Goal: Task Accomplishment & Management: Manage account settings

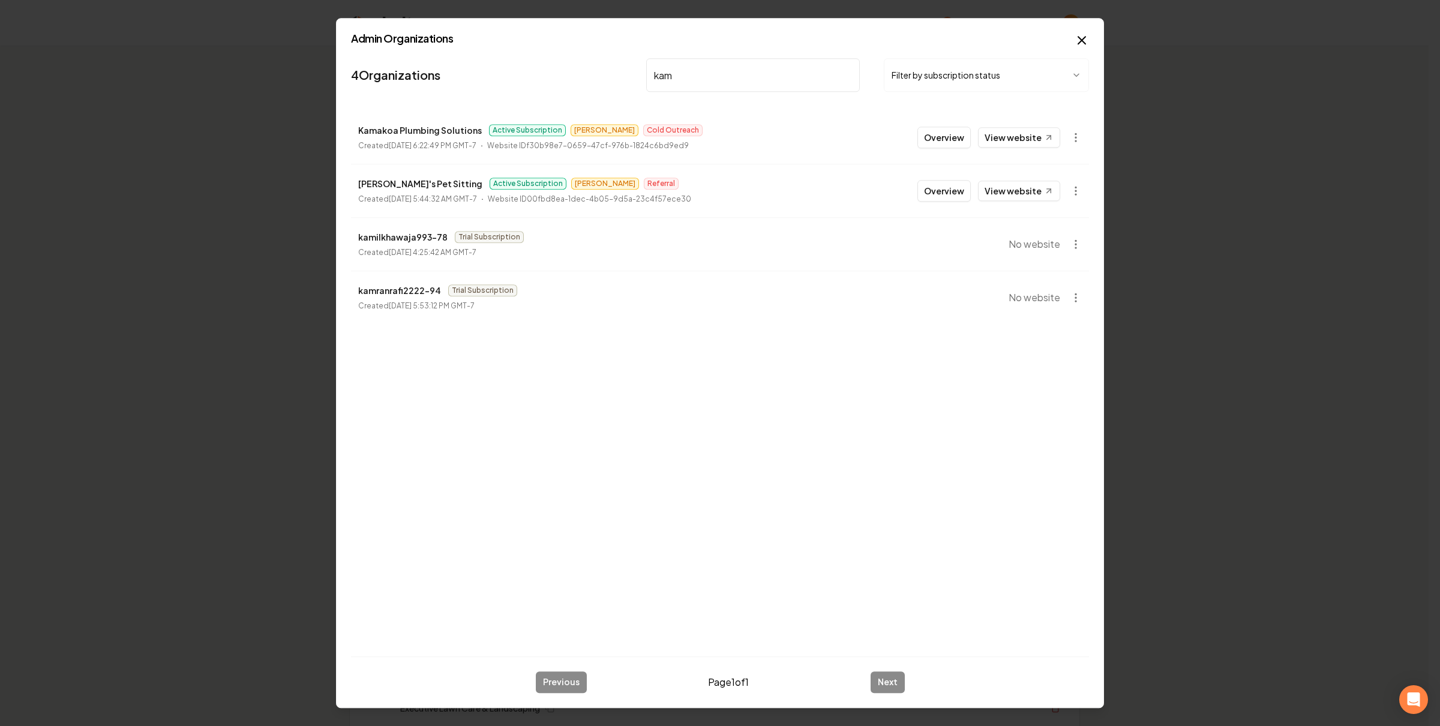
click at [952, 131] on button "Overview" at bounding box center [944, 138] width 53 height 22
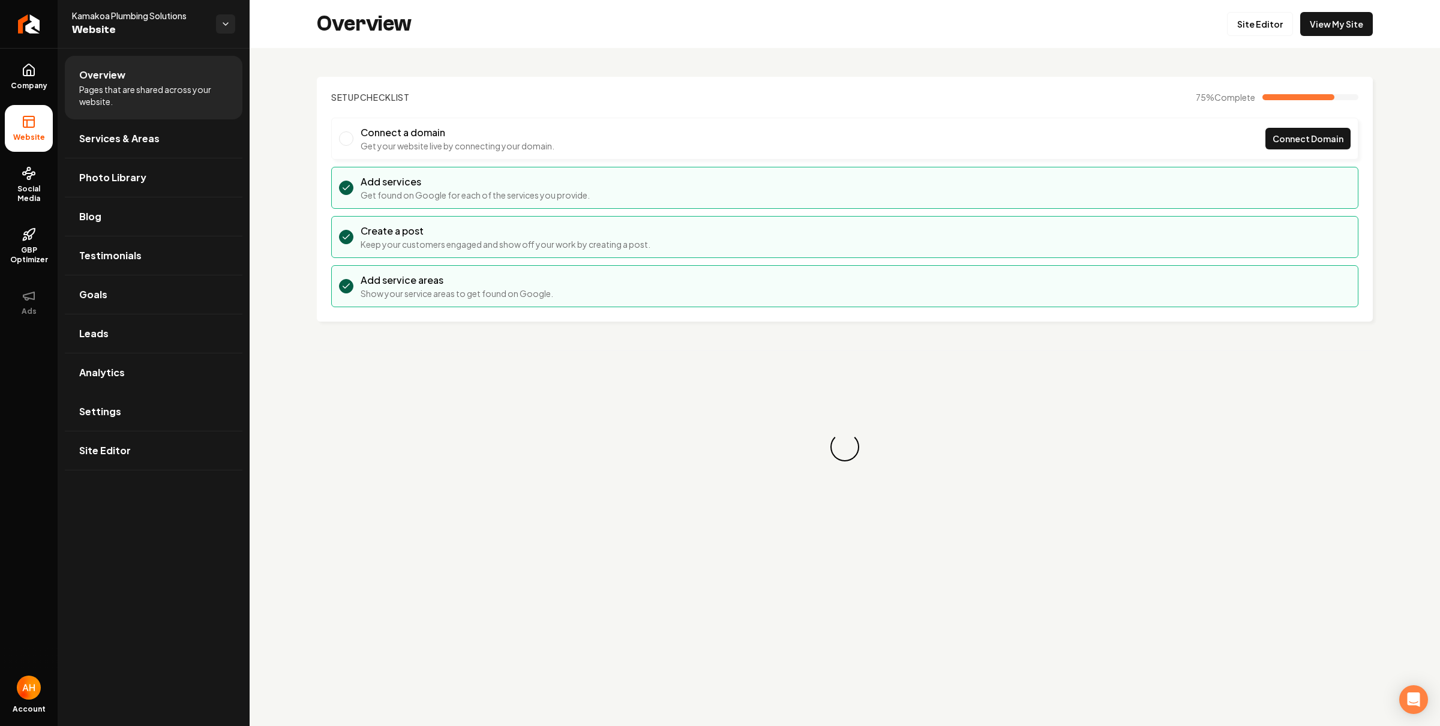
drag, startPoint x: 130, startPoint y: 407, endPoint x: 259, endPoint y: 387, distance: 130.0
click at [130, 407] on link "Settings" at bounding box center [154, 412] width 178 height 38
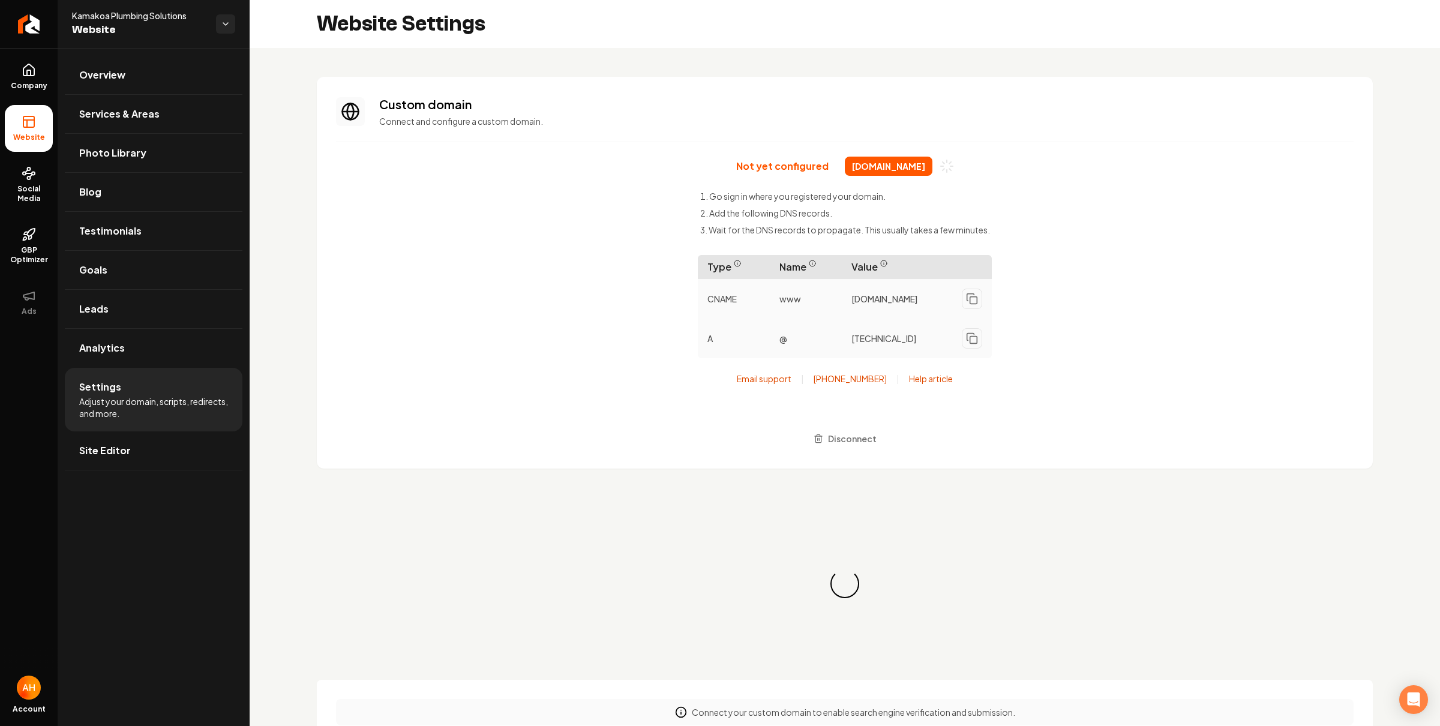
scroll to position [97, 0]
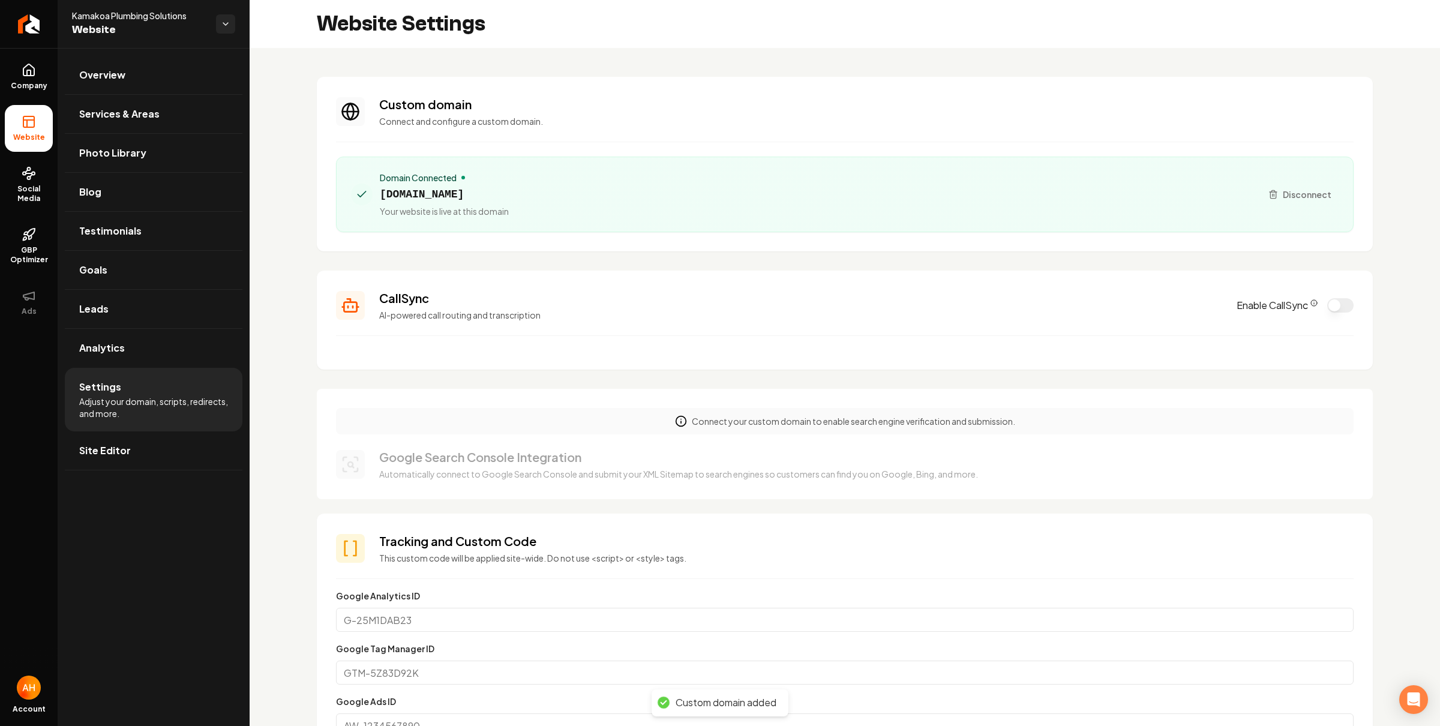
click at [476, 200] on span "kamakoaplumbing.com" at bounding box center [444, 194] width 129 height 17
click at [478, 196] on span "kamakoaplumbing.com" at bounding box center [444, 194] width 129 height 17
copy span "kamakoaplumbing.com"
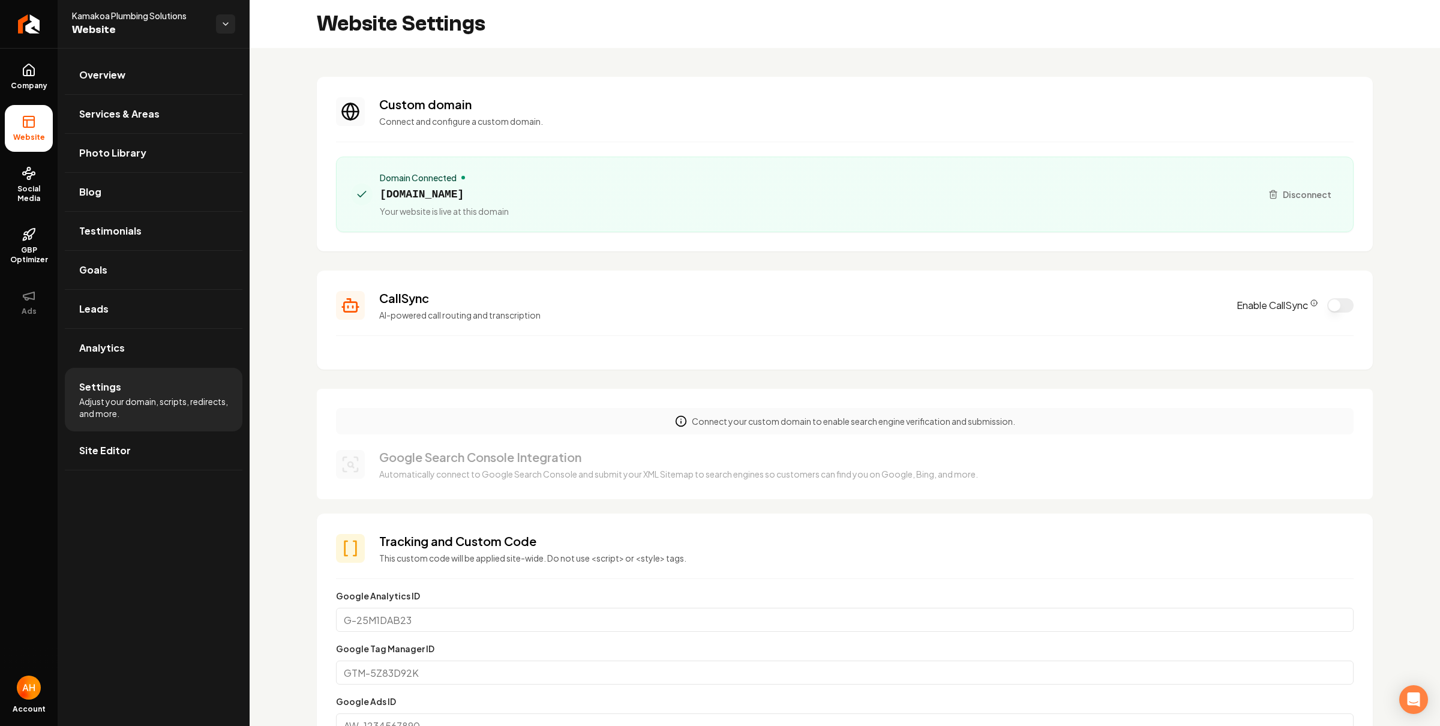
click at [721, 145] on section "Custom domain Connect and configure a custom domain. Domain Connected kamakoapl…" at bounding box center [845, 164] width 1056 height 175
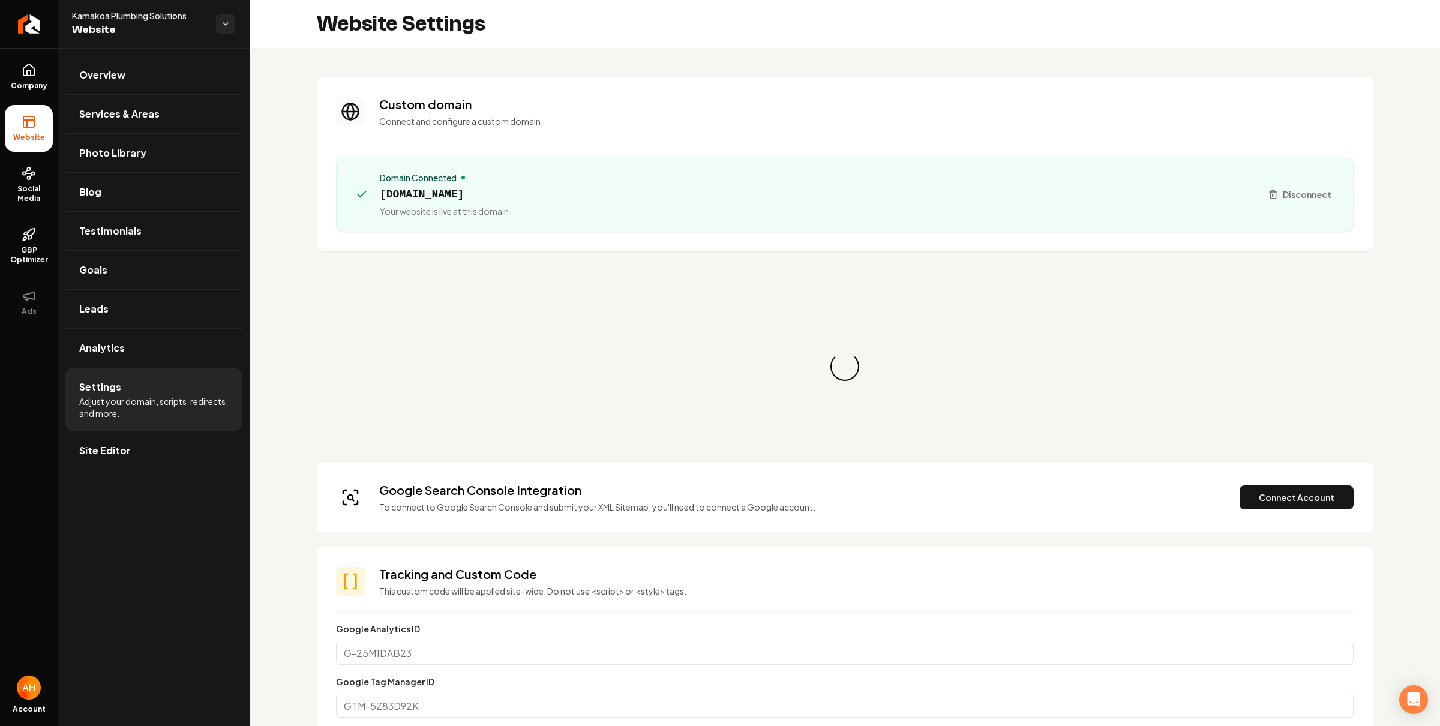
scroll to position [97, 0]
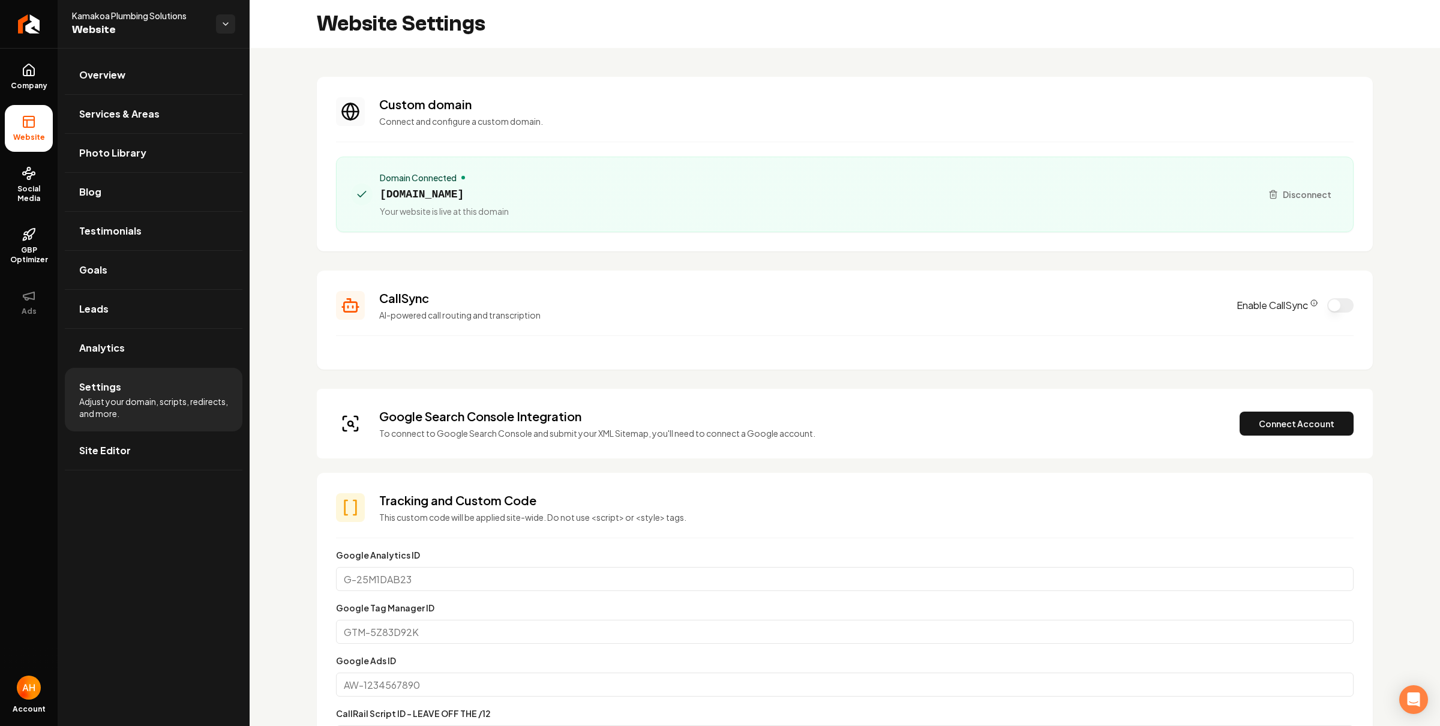
click at [1325, 297] on div "CallSync AI-powered call routing and transcription Enable CallSync" at bounding box center [845, 305] width 1018 height 31
click at [1328, 304] on button "Enable CallSync" at bounding box center [1341, 305] width 26 height 14
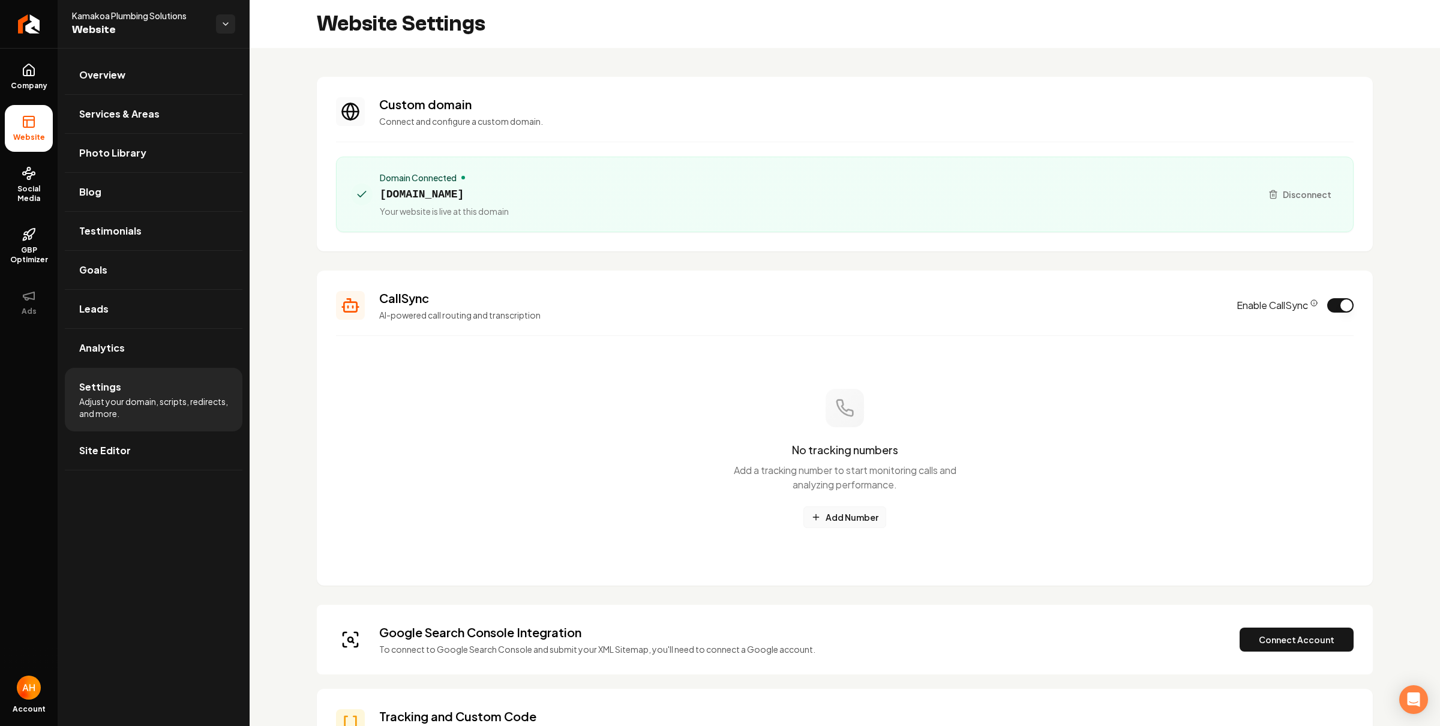
click at [867, 514] on button "Add Number" at bounding box center [845, 518] width 83 height 22
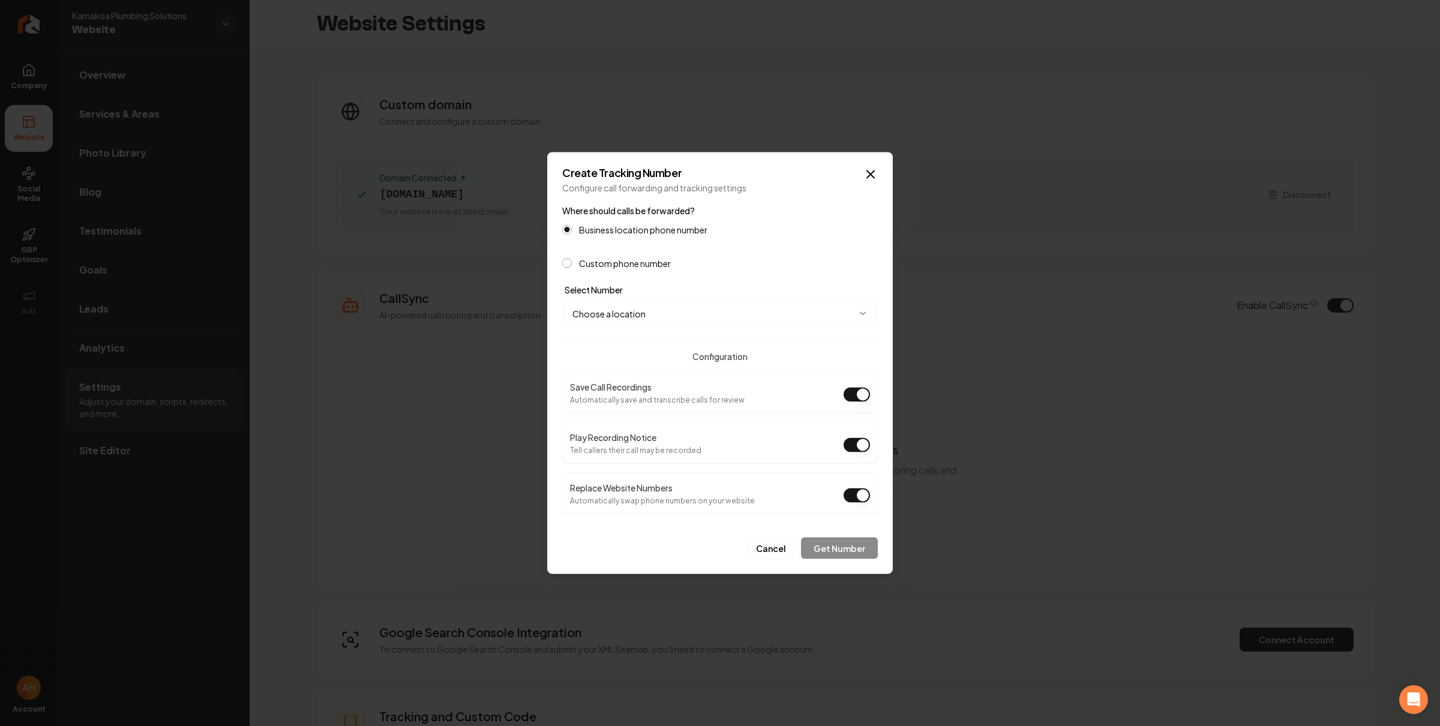
click at [868, 182] on p "Configure call forwarding and tracking settings" at bounding box center [720, 188] width 316 height 12
click at [875, 172] on icon "button" at bounding box center [871, 174] width 14 height 14
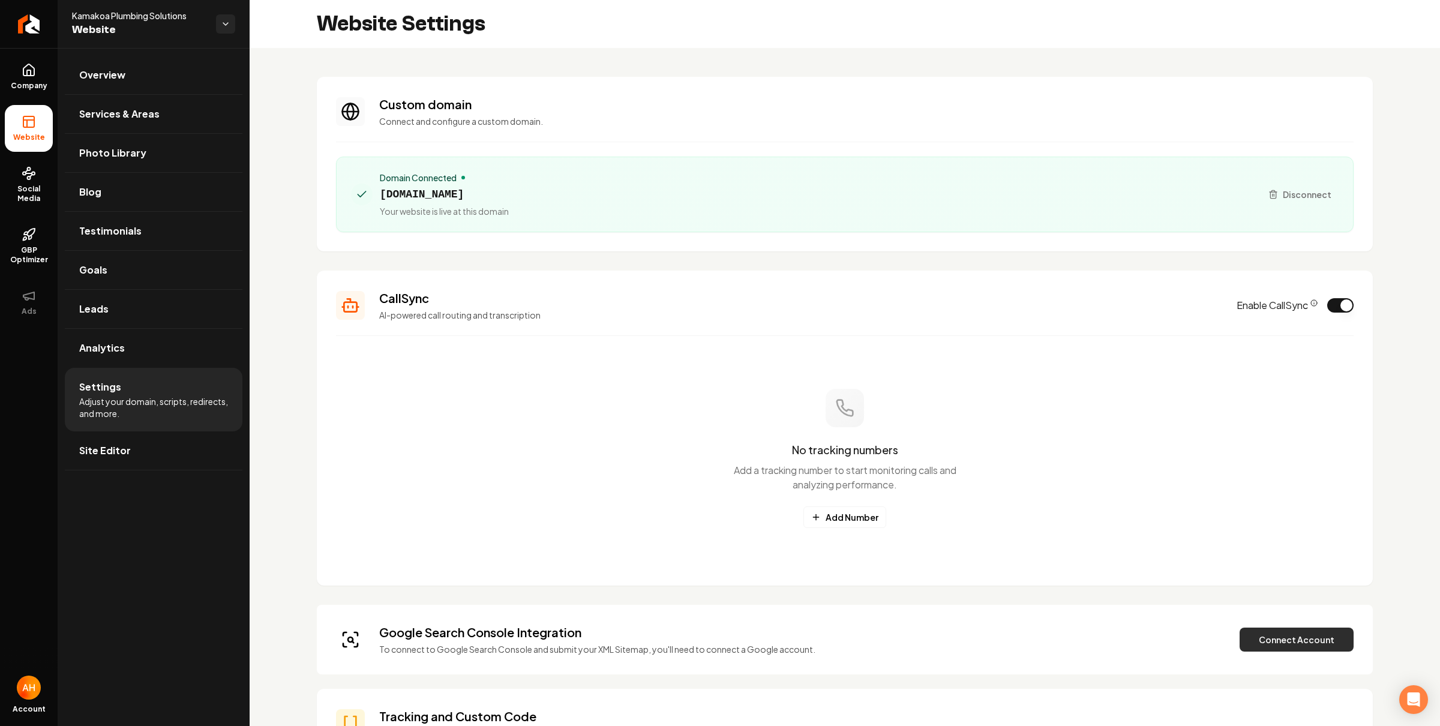
click at [1274, 633] on button "Connect Account" at bounding box center [1297, 640] width 114 height 24
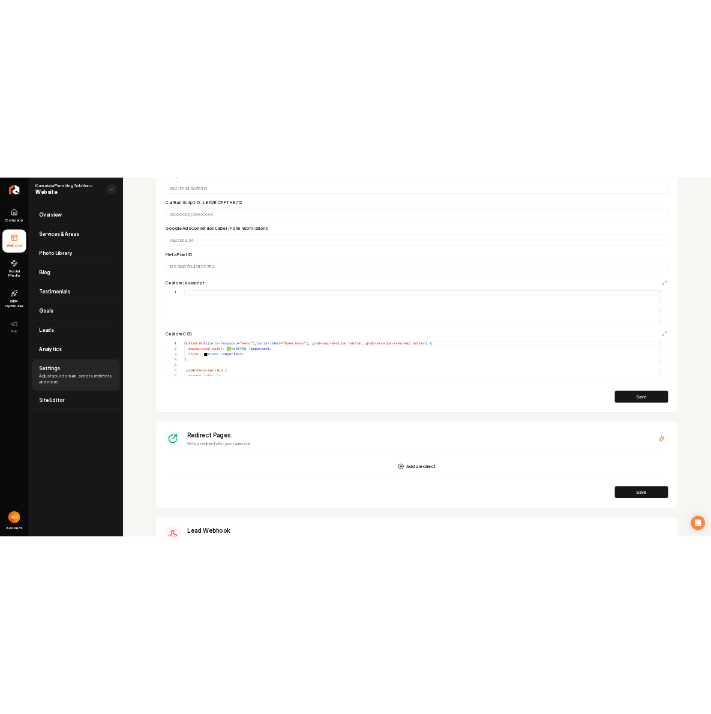
scroll to position [1080, 0]
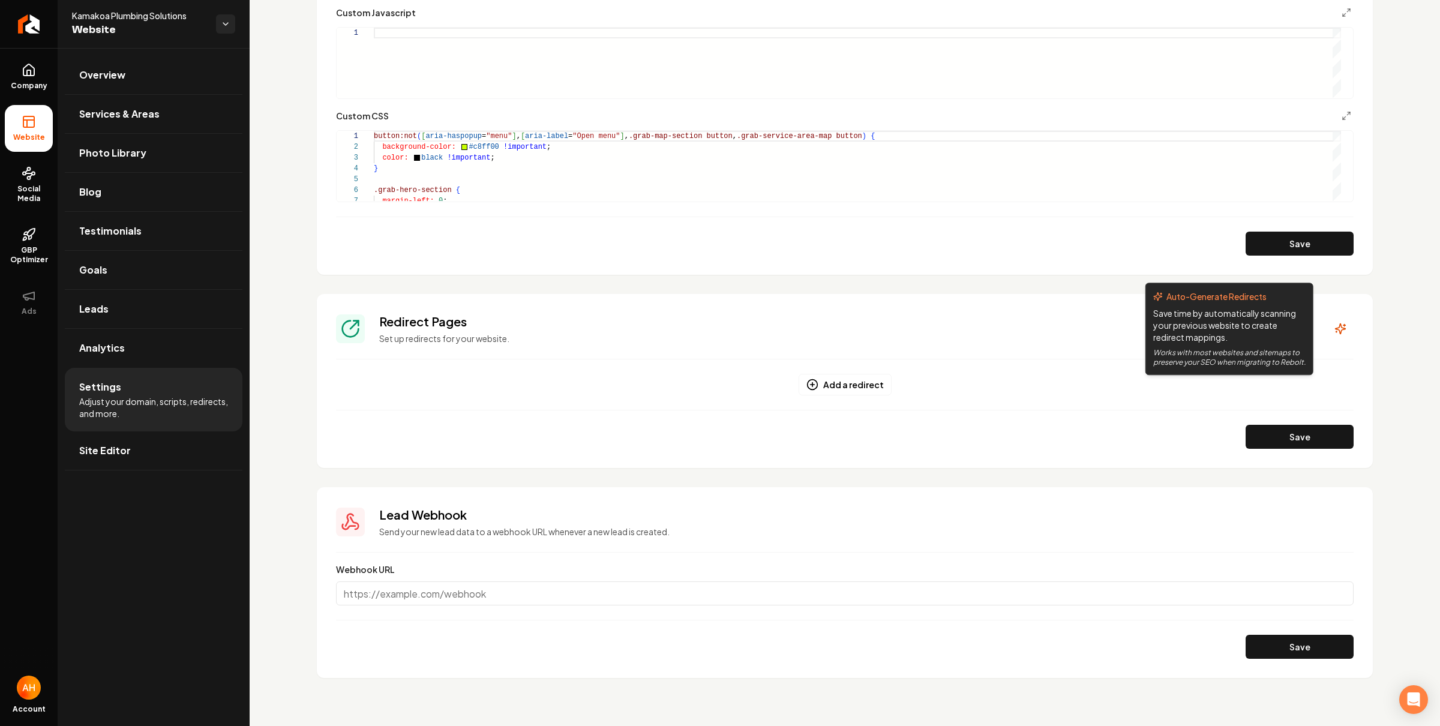
click at [1326, 312] on section "Redirect Pages Set up redirects for your website. Auto-Generate Redirects Save …" at bounding box center [845, 381] width 1056 height 174
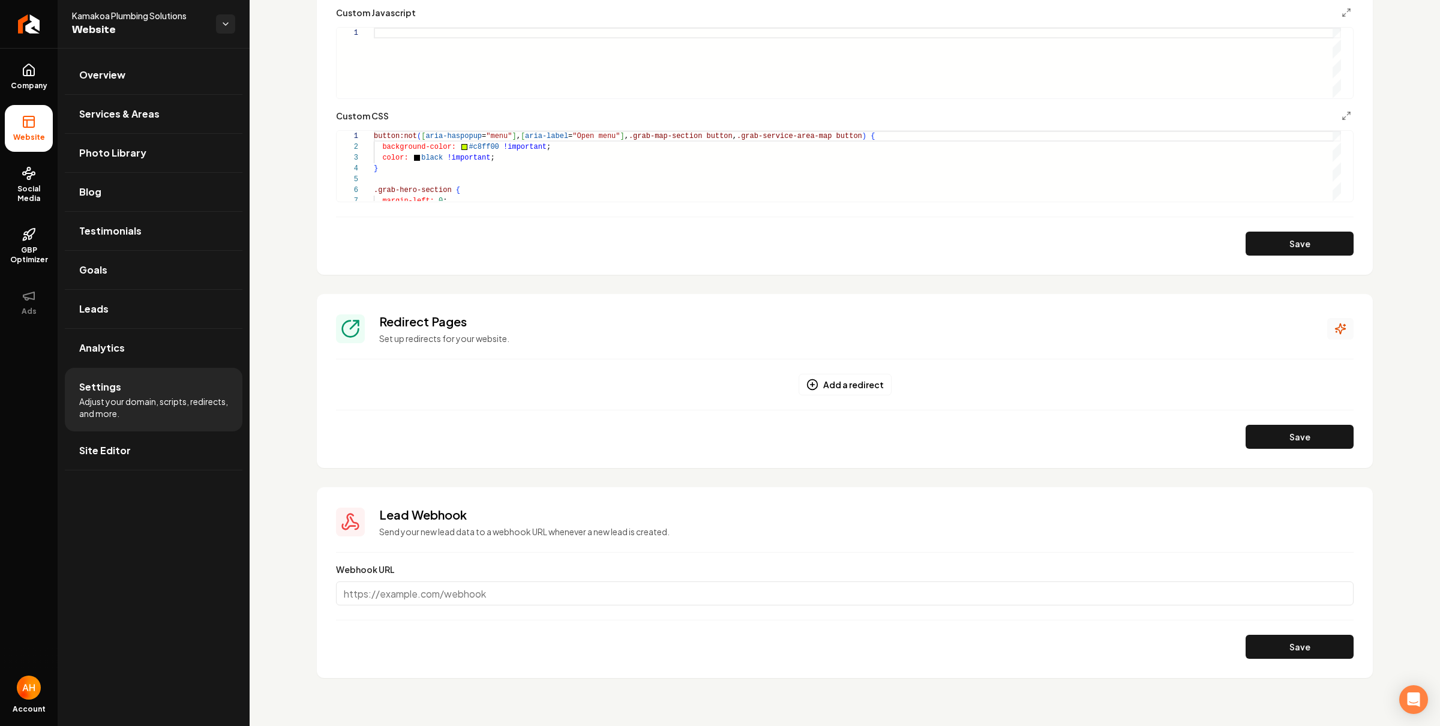
click at [1330, 321] on button "Main content area" at bounding box center [1341, 329] width 26 height 22
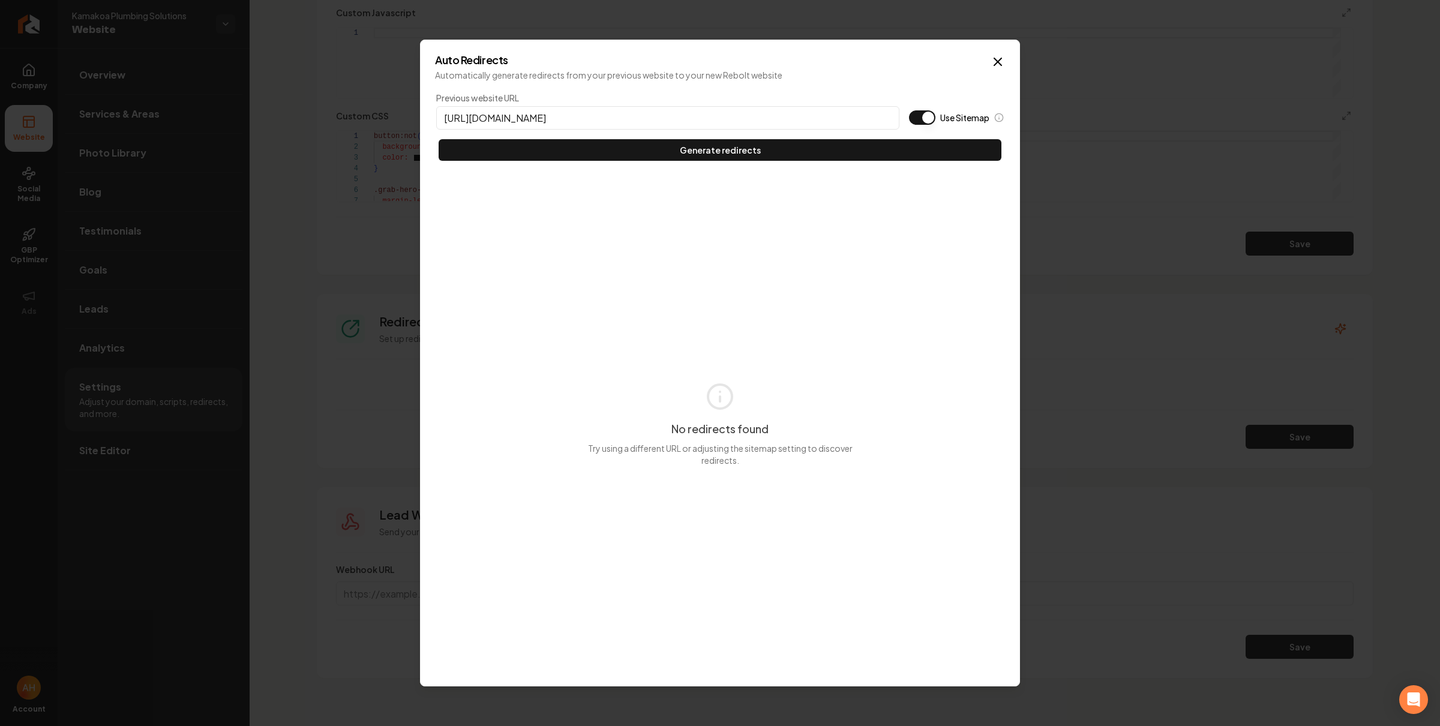
type input "https://kamakoaplumbing.com"
type button "on"
click at [909, 110] on button "Use Sitemap" at bounding box center [922, 117] width 26 height 14
click at [439, 139] on button "Generate redirects" at bounding box center [720, 150] width 563 height 22
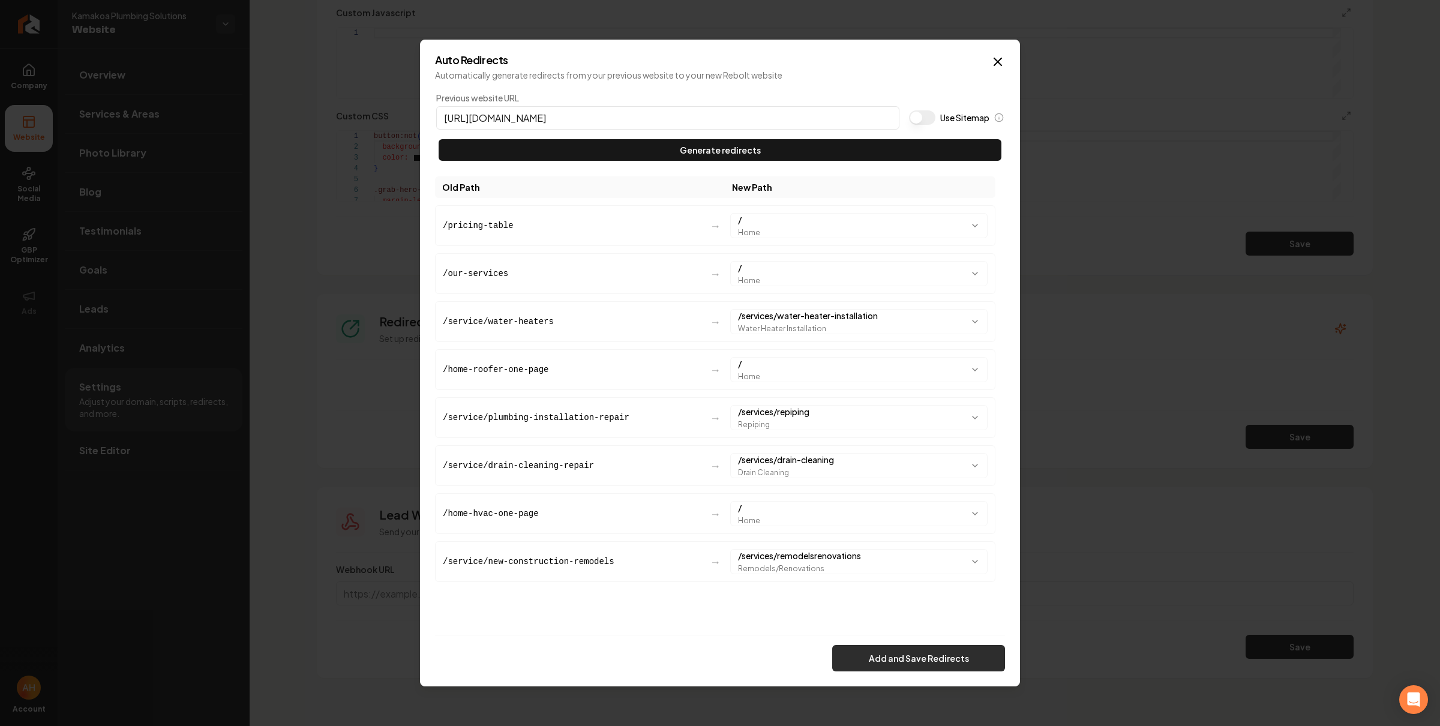
click at [915, 660] on button "Add and Save Redirects" at bounding box center [918, 658] width 173 height 26
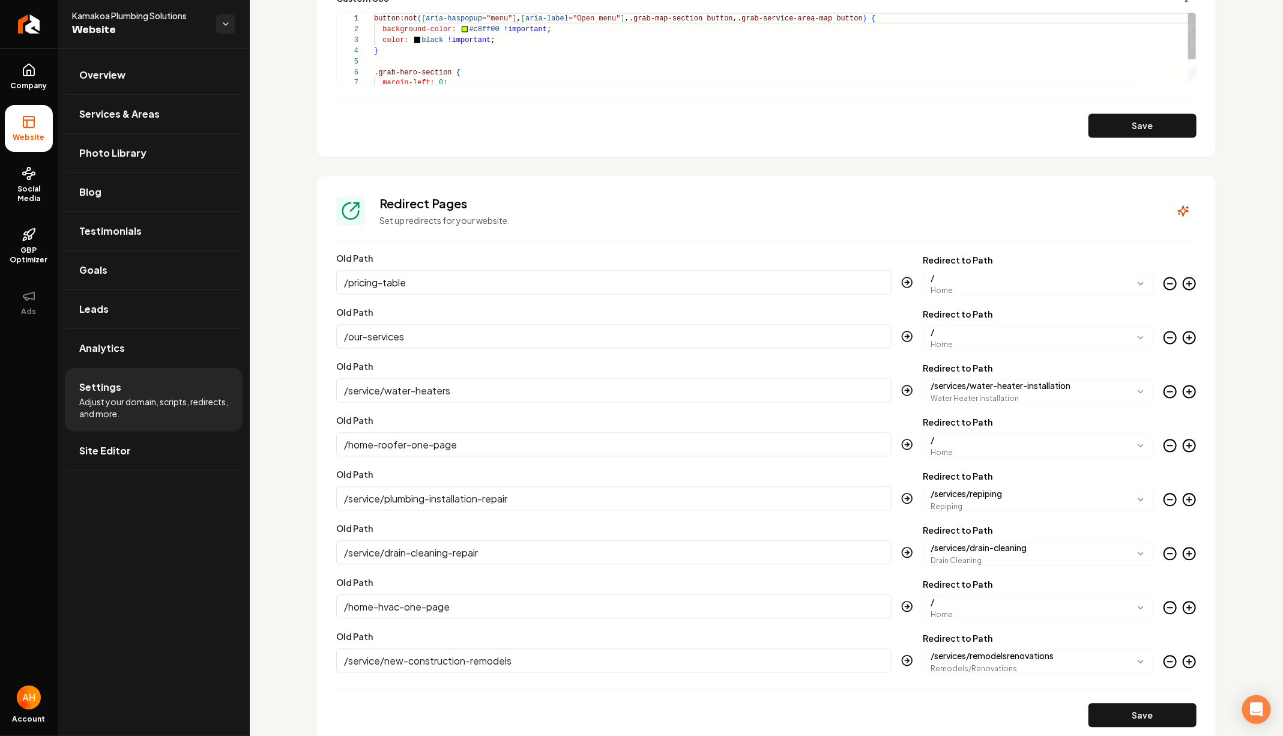
scroll to position [97, 0]
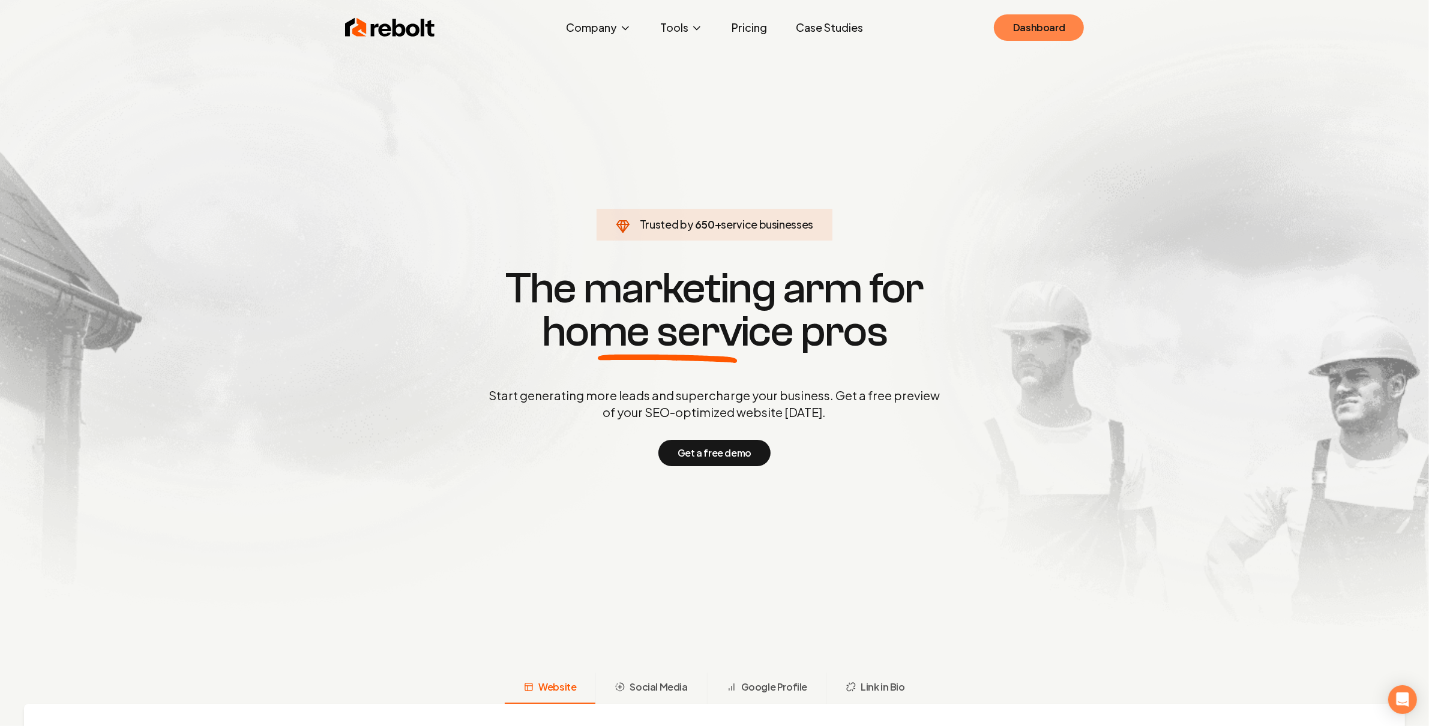
click at [1047, 39] on link "Dashboard" at bounding box center [1039, 27] width 90 height 26
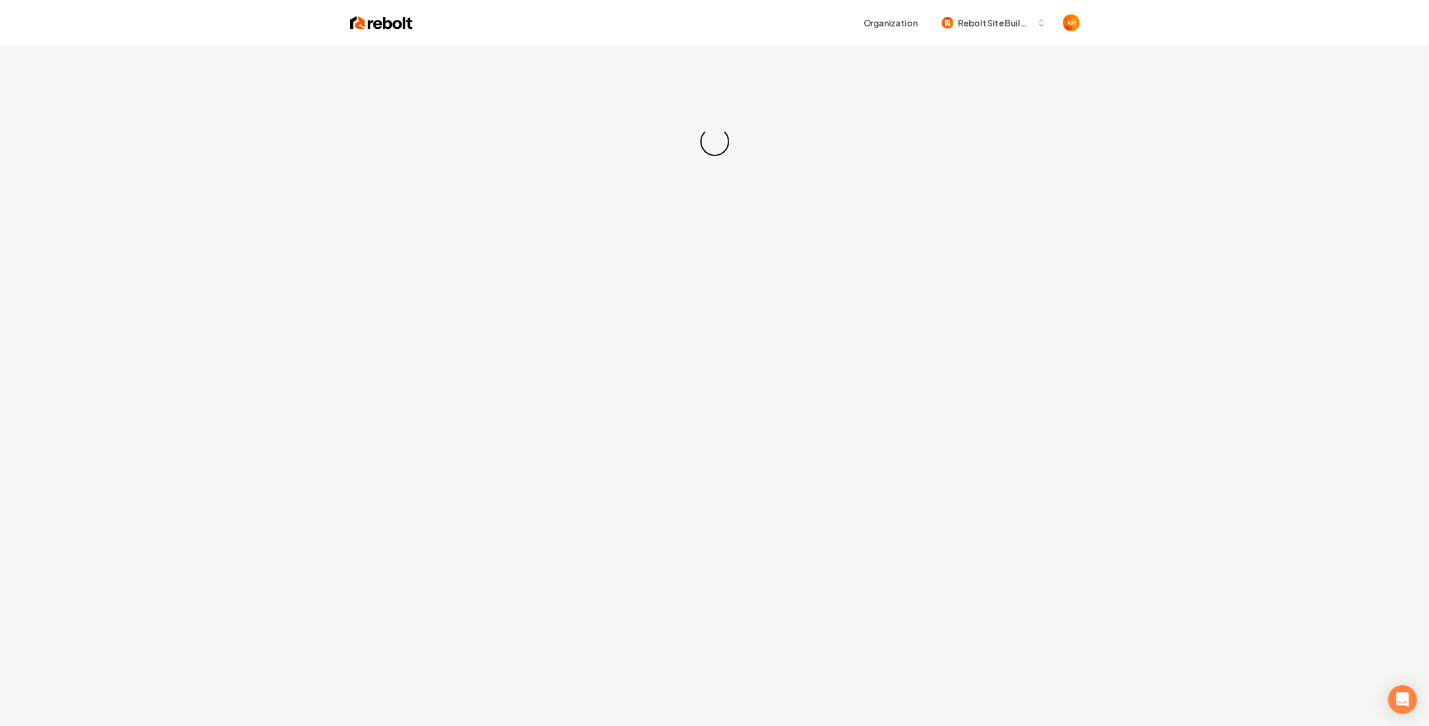
click at [804, 22] on div "Organization Rebolt Site Builder" at bounding box center [746, 23] width 667 height 22
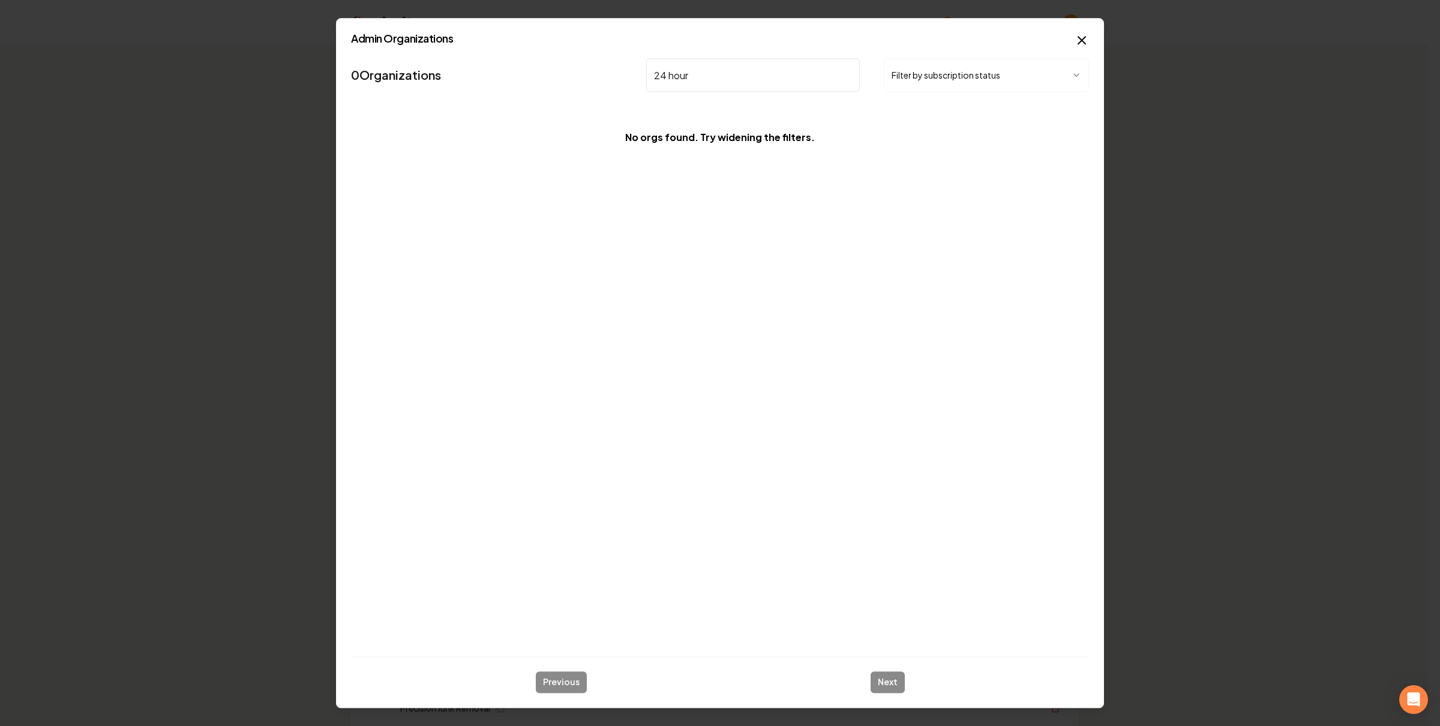
click at [753, 64] on input "24 hour" at bounding box center [753, 75] width 214 height 34
click at [750, 68] on input "24 hour" at bounding box center [753, 75] width 214 height 34
click at [742, 73] on input "24 hour" at bounding box center [753, 75] width 214 height 34
click at [741, 81] on input "24 hr" at bounding box center [753, 75] width 214 height 34
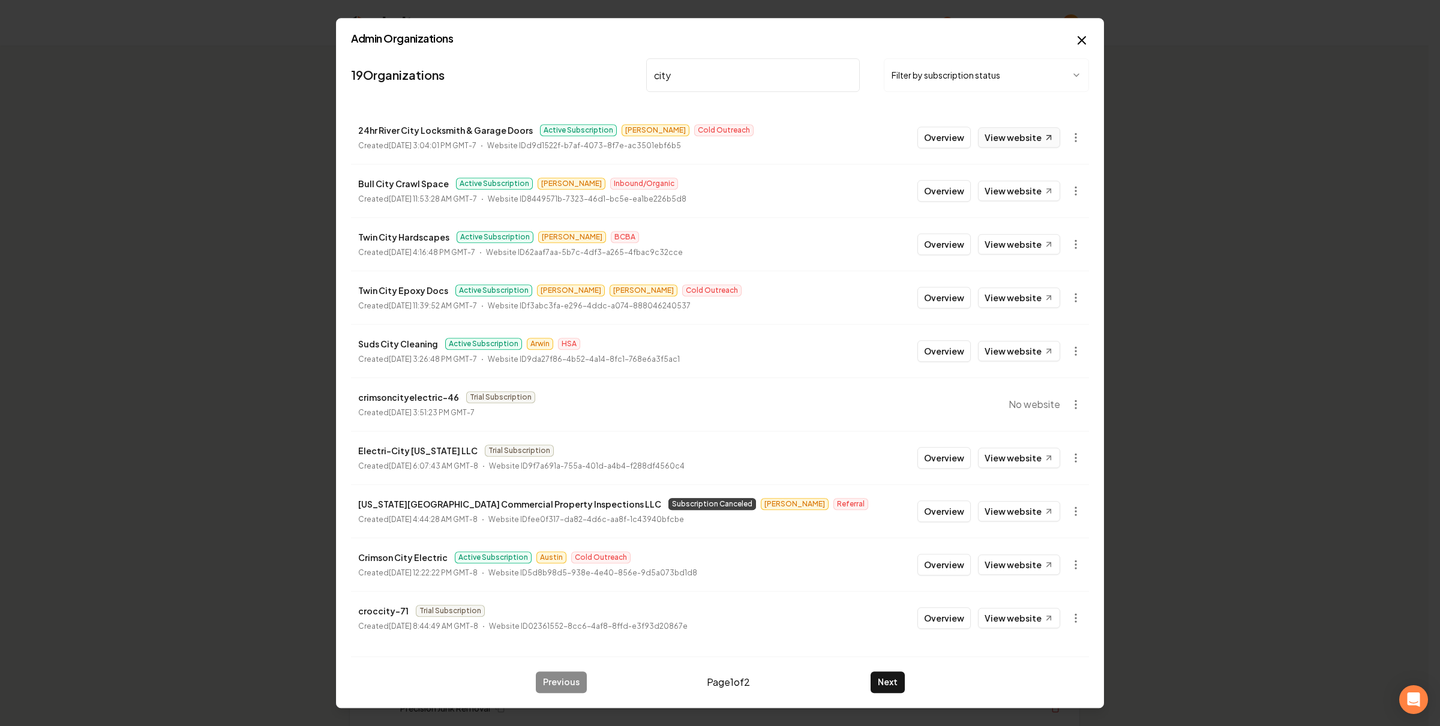
click at [1023, 135] on link "View website" at bounding box center [1019, 137] width 82 height 20
click at [1047, 133] on icon at bounding box center [1049, 138] width 10 height 10
click at [478, 58] on nav "19 Organizations city Filter by subscription status" at bounding box center [720, 79] width 738 height 53
click at [655, 88] on input "city" at bounding box center [753, 75] width 214 height 34
type input "high craft"
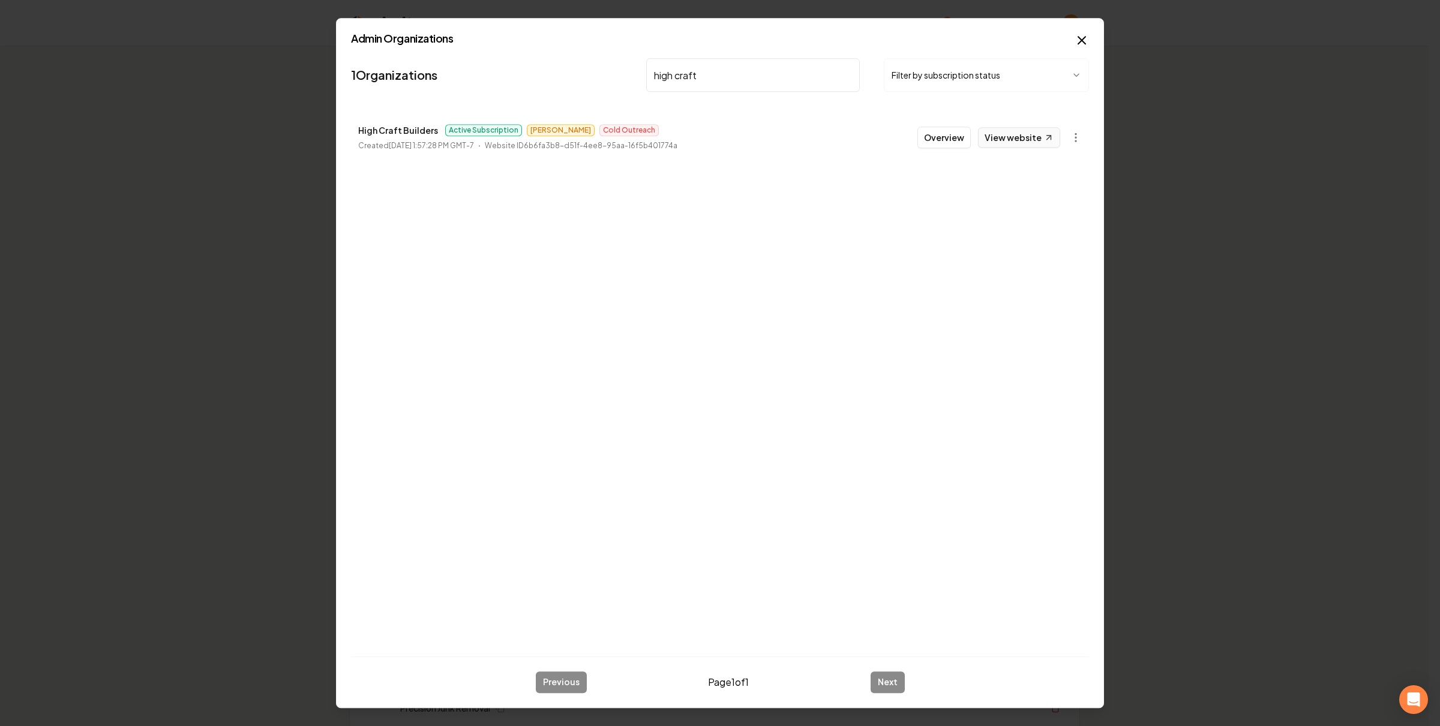
type input "high craft"
click at [1029, 133] on link "View website" at bounding box center [1019, 137] width 82 height 20
click at [939, 142] on button "Overview" at bounding box center [944, 138] width 53 height 22
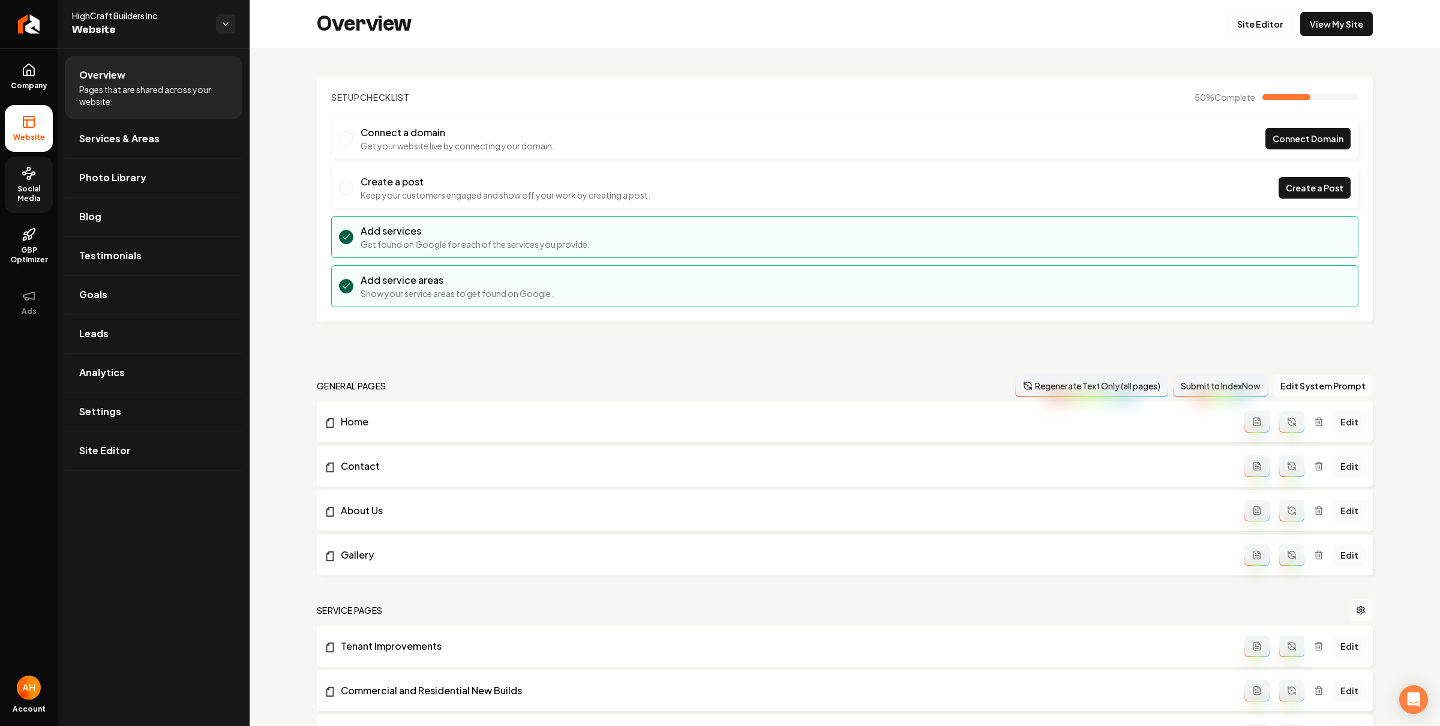
click at [22, 190] on span "Social Media" at bounding box center [29, 193] width 48 height 19
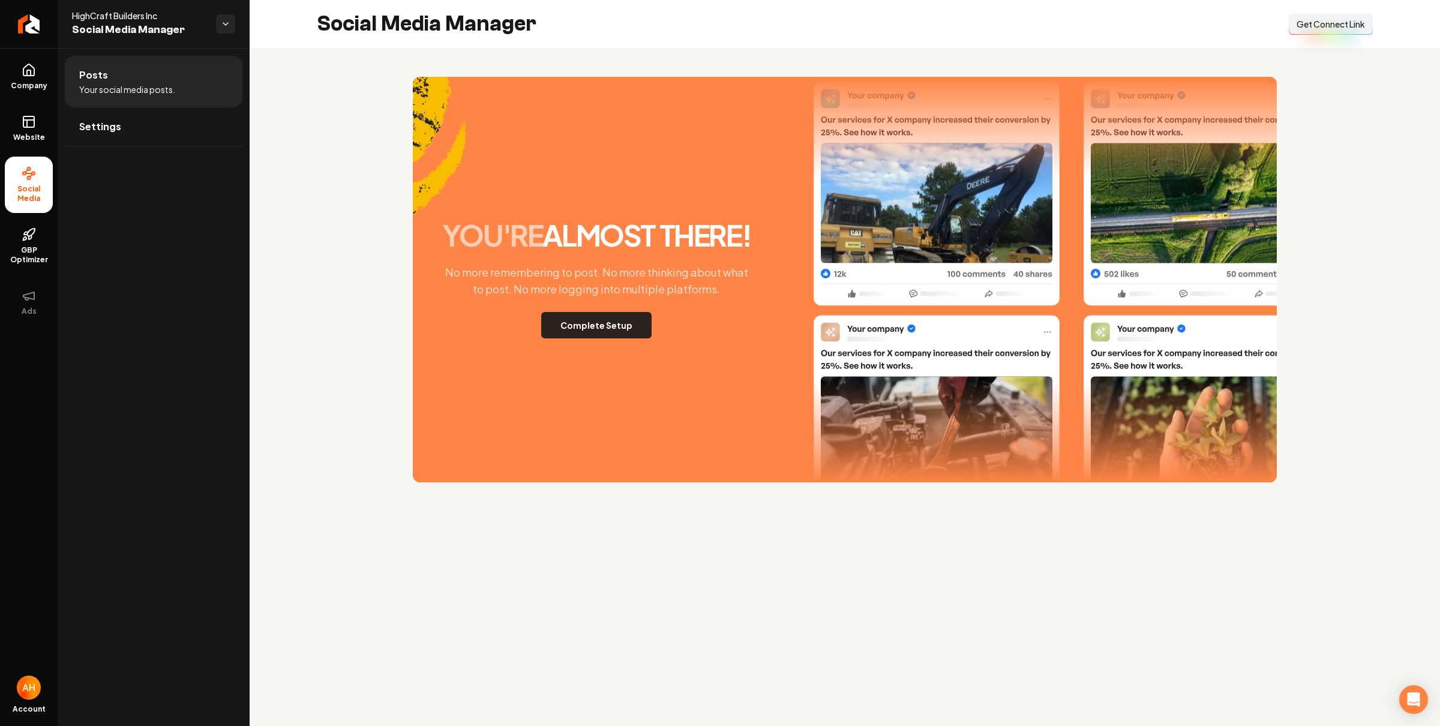
click at [615, 320] on button "Complete Setup" at bounding box center [596, 325] width 110 height 26
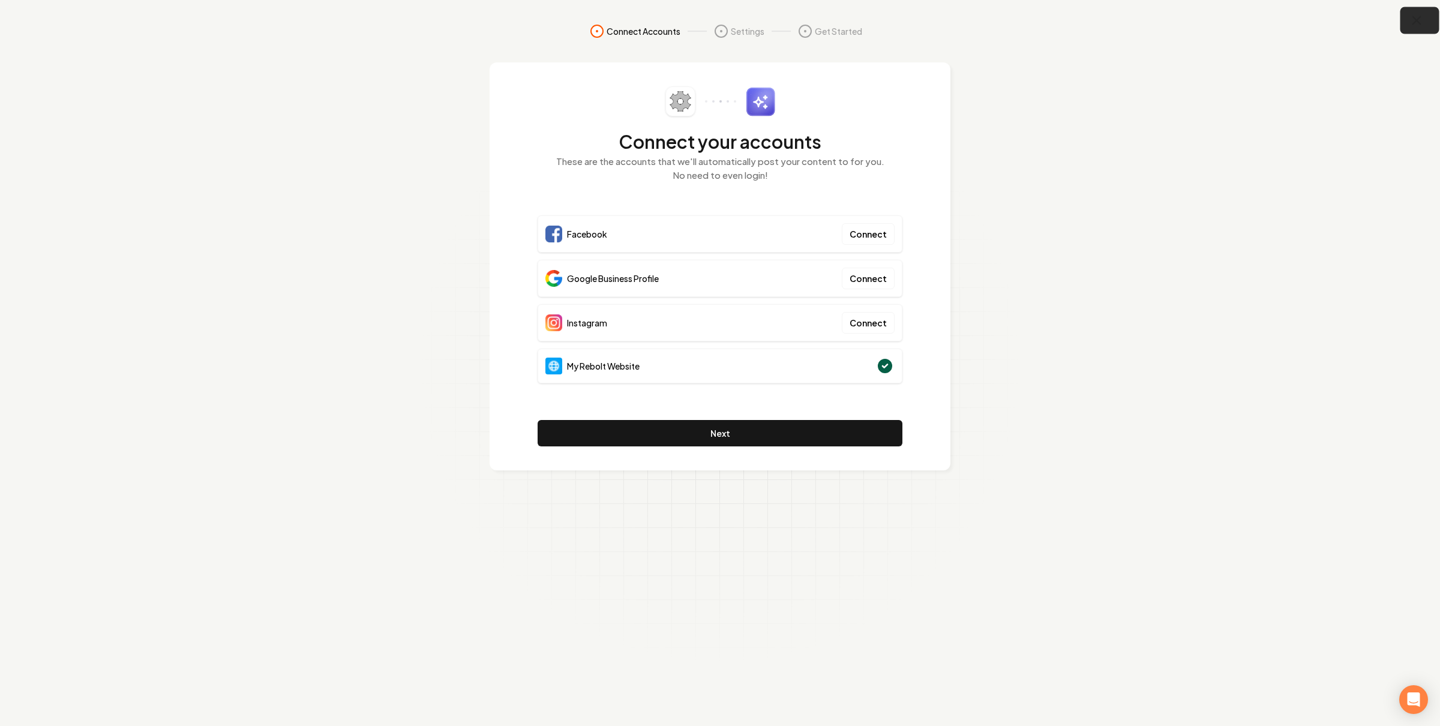
click at [1408, 26] on button "button" at bounding box center [1420, 20] width 39 height 27
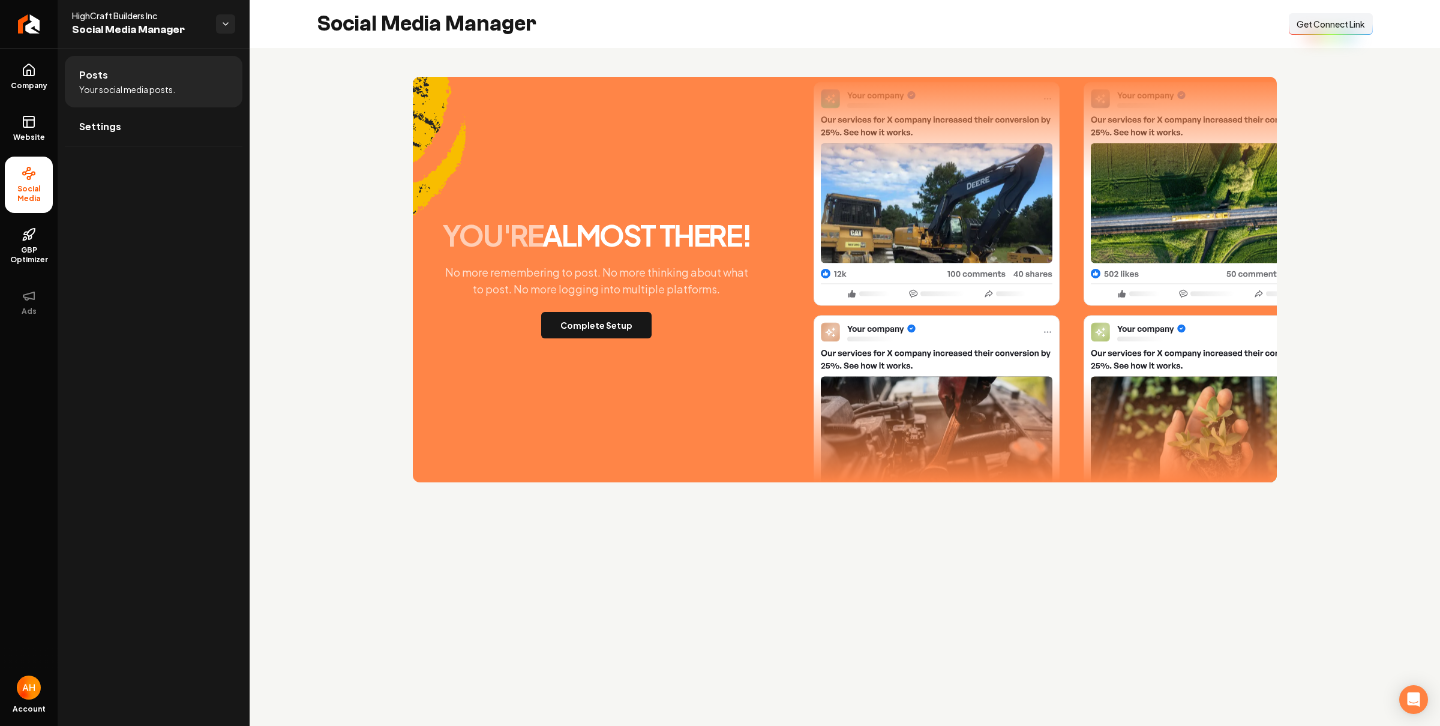
click at [483, 107] on div "you're almost there! No more remembering to post. No more thinking about what t…" at bounding box center [845, 280] width 864 height 406
click at [35, 123] on link "Website" at bounding box center [29, 128] width 48 height 47
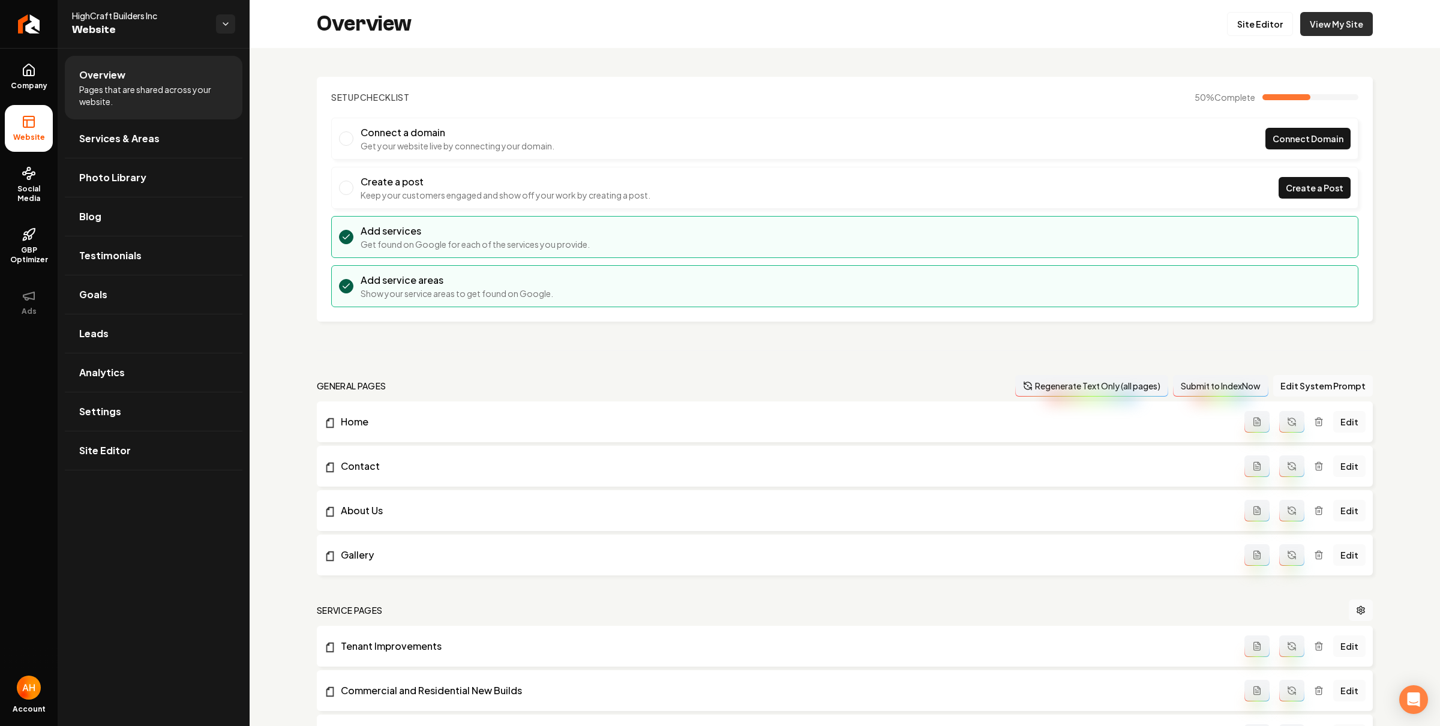
click at [1323, 21] on link "View My Site" at bounding box center [1337, 24] width 73 height 24
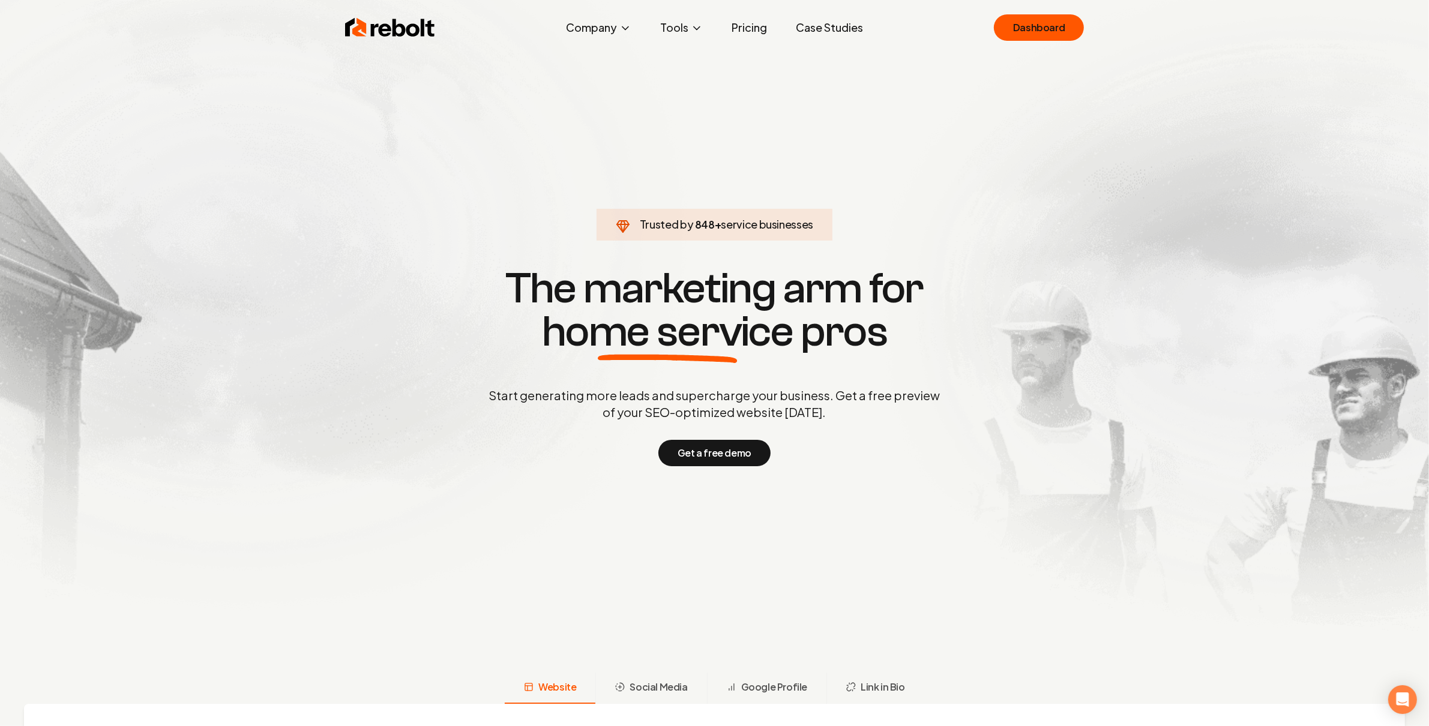
click at [1031, 13] on div "Rebolt Company About Blog Jobs Tools Google Review QR Code Generator Google Bus…" at bounding box center [715, 28] width 768 height 36
click at [1048, 30] on link "Dashboard" at bounding box center [1039, 27] width 90 height 26
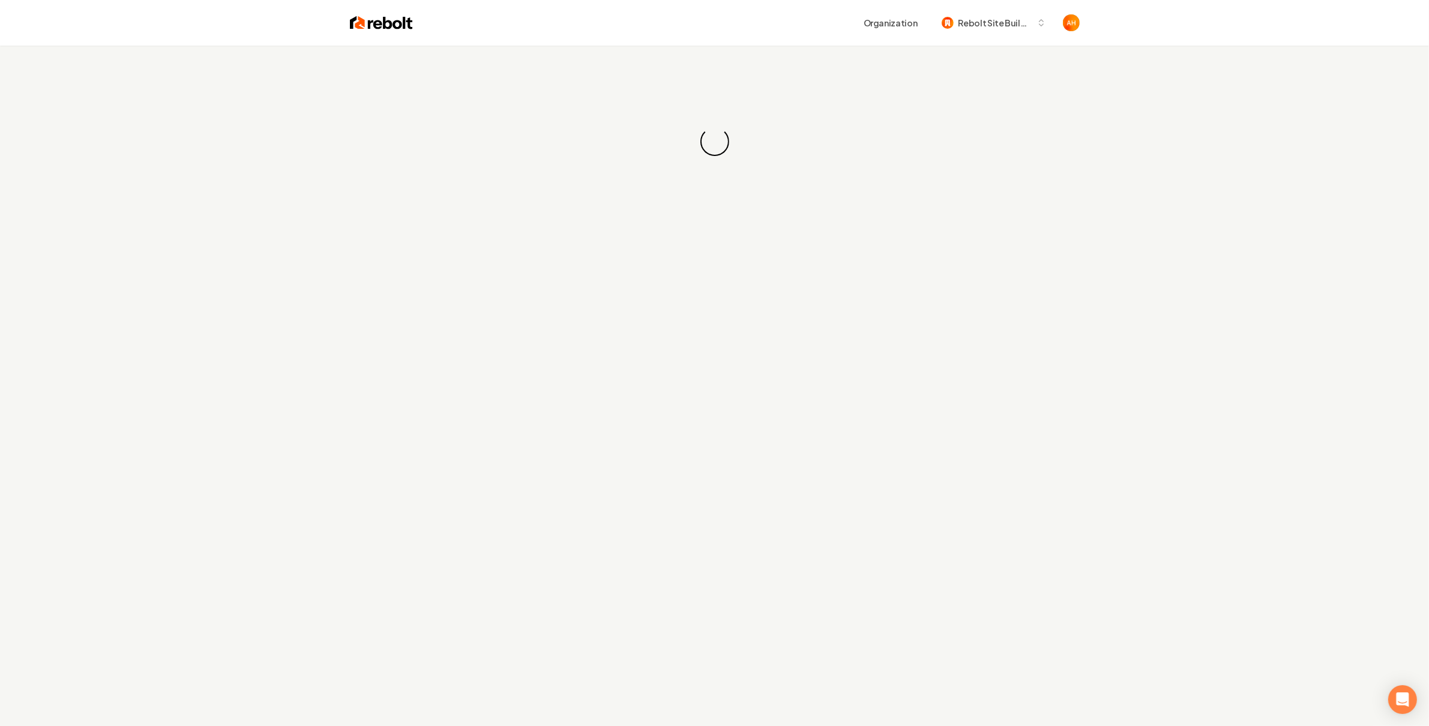
click at [784, 29] on div "Organization Rebolt Site Builder" at bounding box center [746, 23] width 667 height 22
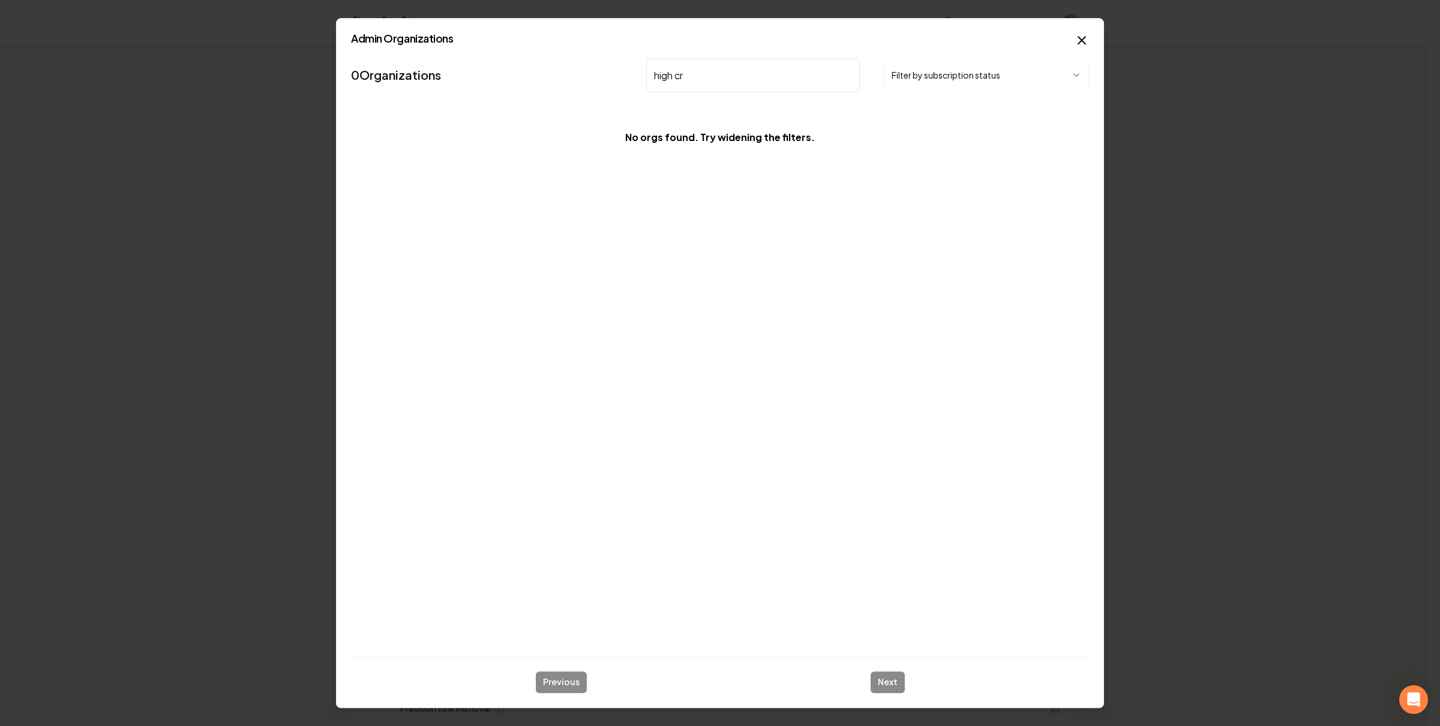
type input "high cra"
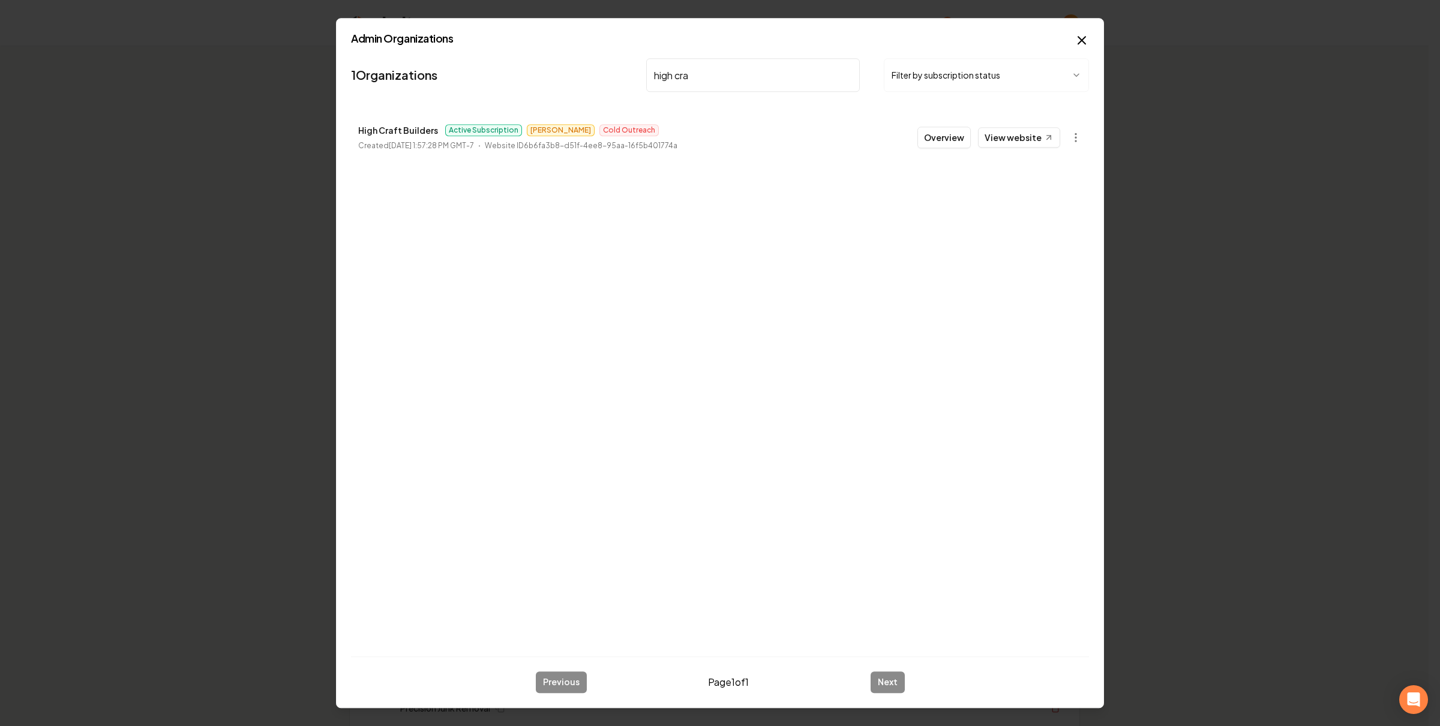
click at [953, 143] on button "Overview" at bounding box center [944, 138] width 53 height 22
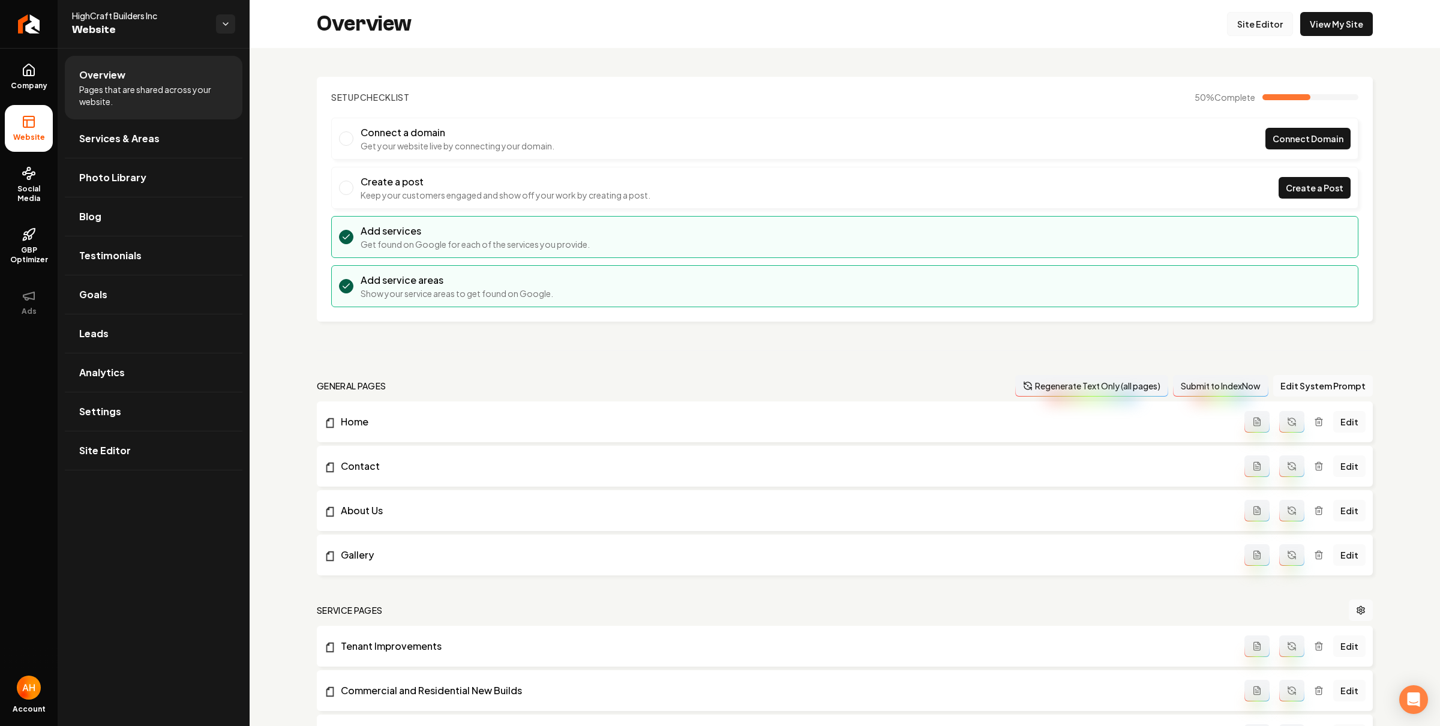
click at [1266, 28] on link "Site Editor" at bounding box center [1260, 24] width 66 height 24
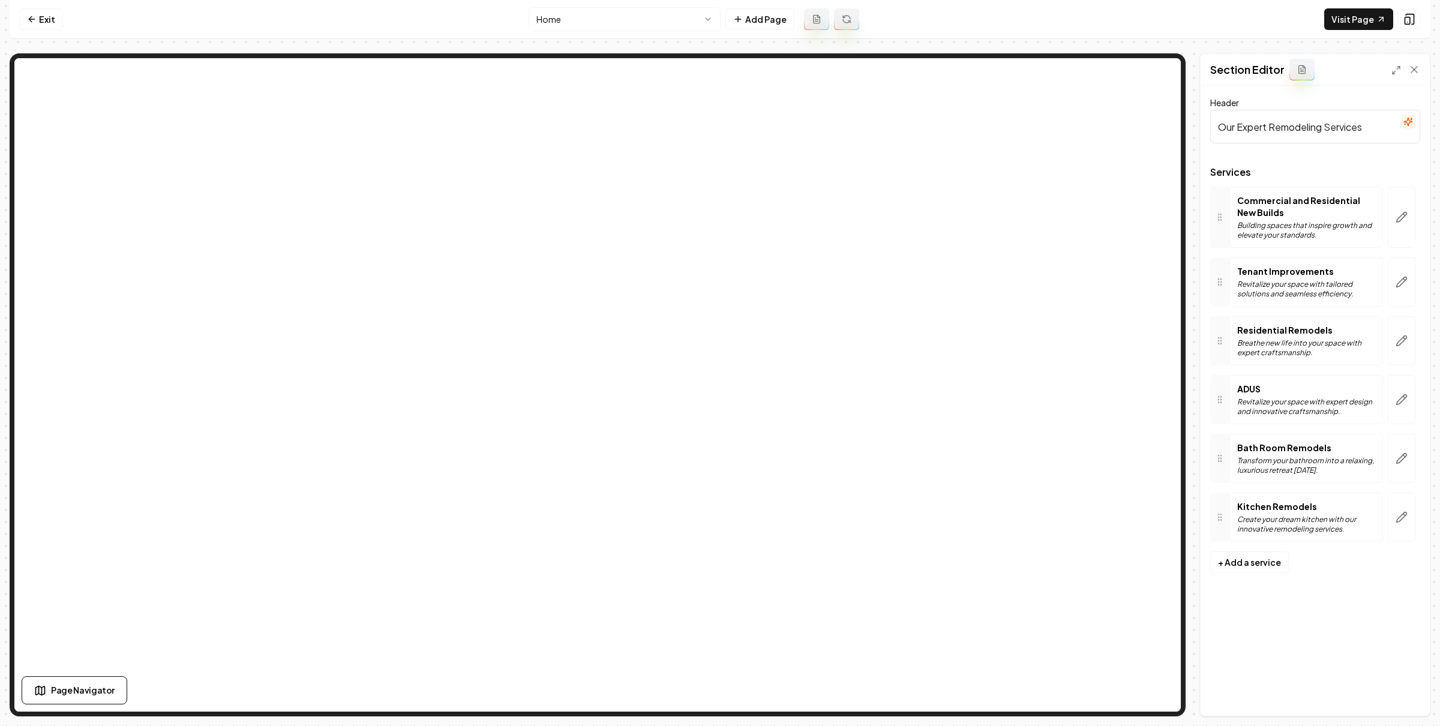
click at [1298, 127] on input "Our Expert Remodeling Services" at bounding box center [1316, 127] width 210 height 34
type input "Our Expert Contracting Services"
click at [1400, 687] on button "Save" at bounding box center [1402, 696] width 35 height 22
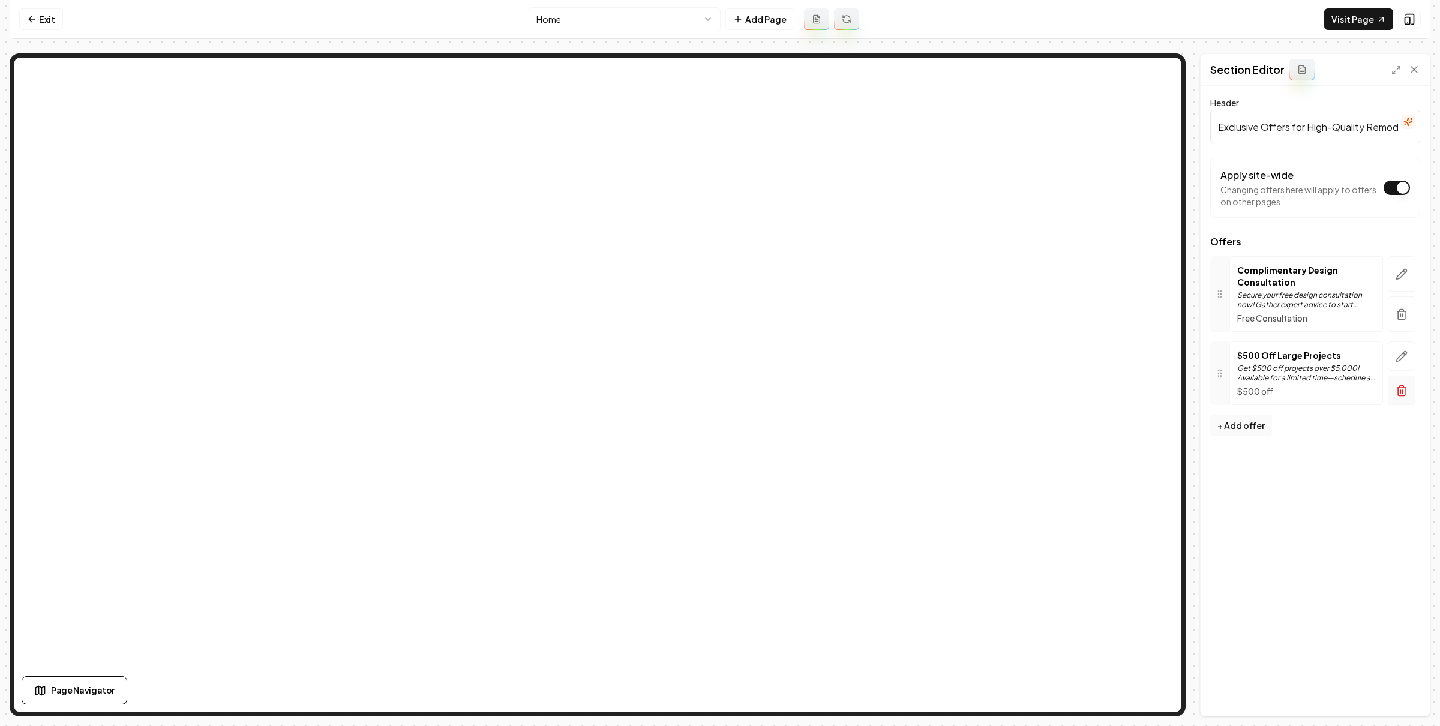
click at [1398, 384] on button "button" at bounding box center [1402, 390] width 28 height 29
click at [1405, 690] on button "Save" at bounding box center [1402, 696] width 35 height 22
click at [37, 17] on link "Exit" at bounding box center [41, 19] width 44 height 22
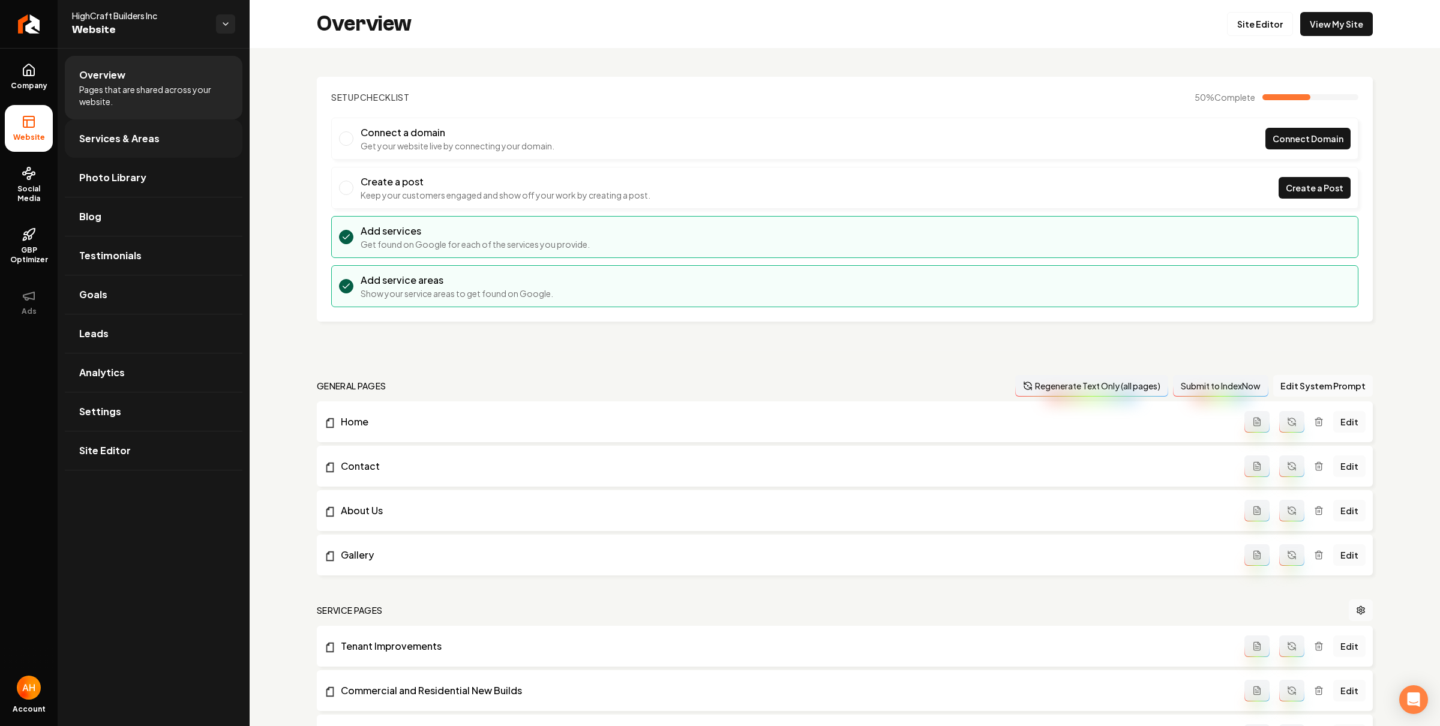
click at [125, 134] on span "Services & Areas" at bounding box center [119, 138] width 80 height 14
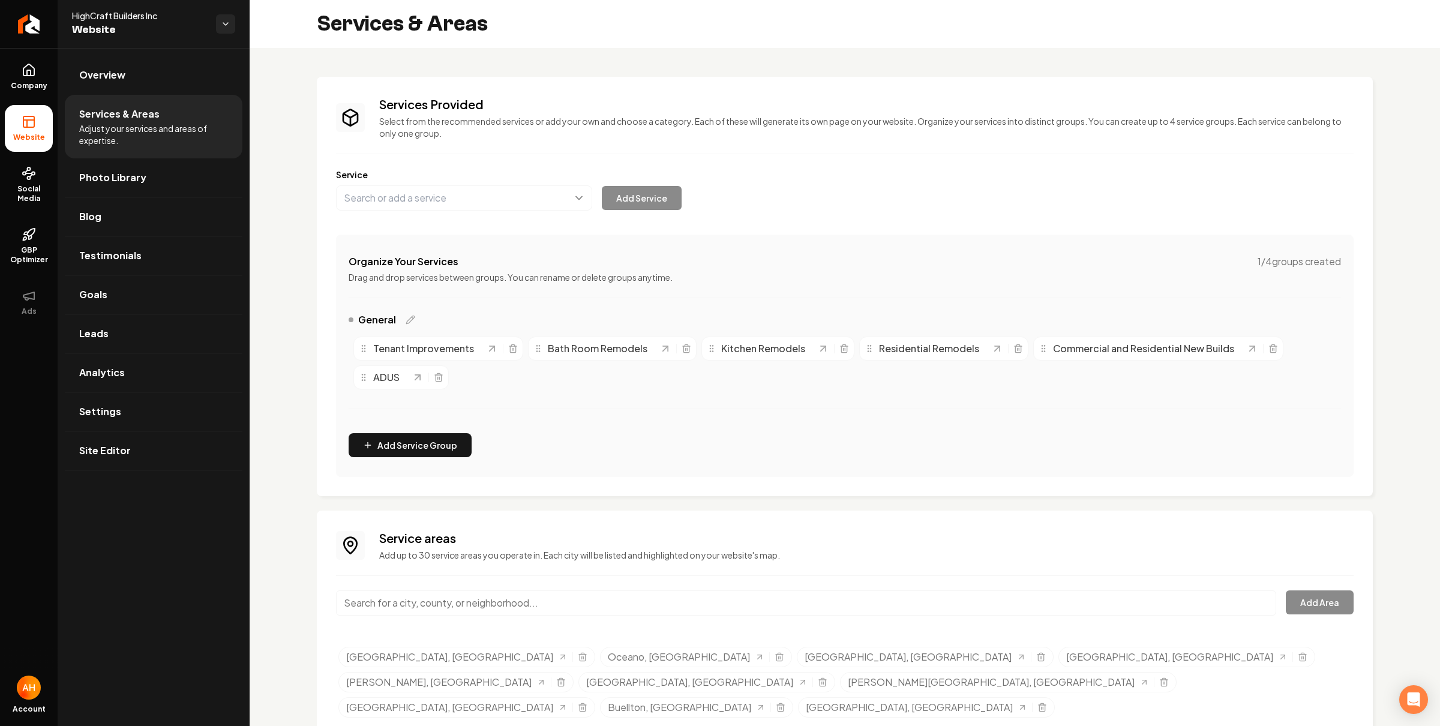
scroll to position [20, 0]
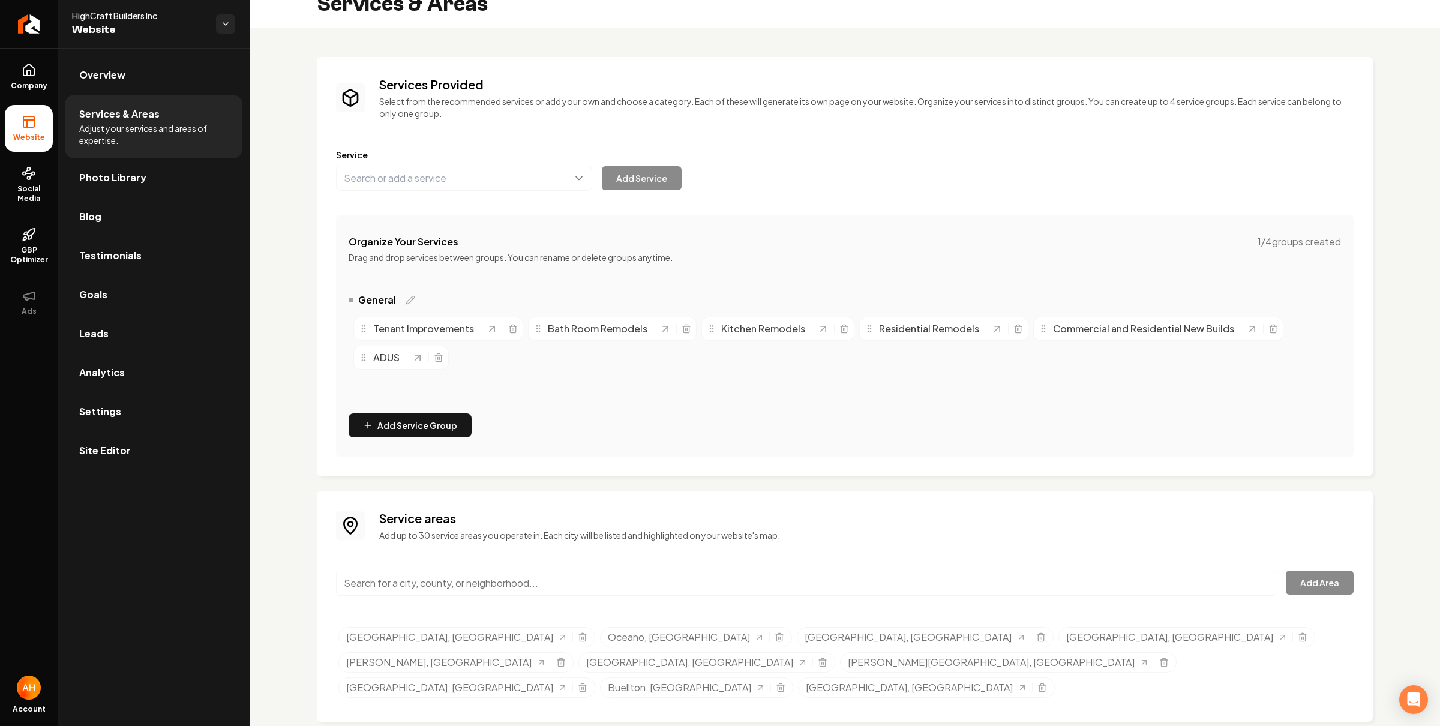
click at [528, 564] on div "Service areas Add up to 30 service areas you operate in. Each city will be list…" at bounding box center [845, 606] width 1018 height 193
click at [526, 568] on div "Service areas Add up to 30 service areas you operate in. Each city will be list…" at bounding box center [845, 606] width 1018 height 193
click at [526, 579] on input "Main content area" at bounding box center [806, 583] width 940 height 25
paste input "Arroyo Grande"
type input "[GEOGRAPHIC_DATA], [GEOGRAPHIC_DATA]"
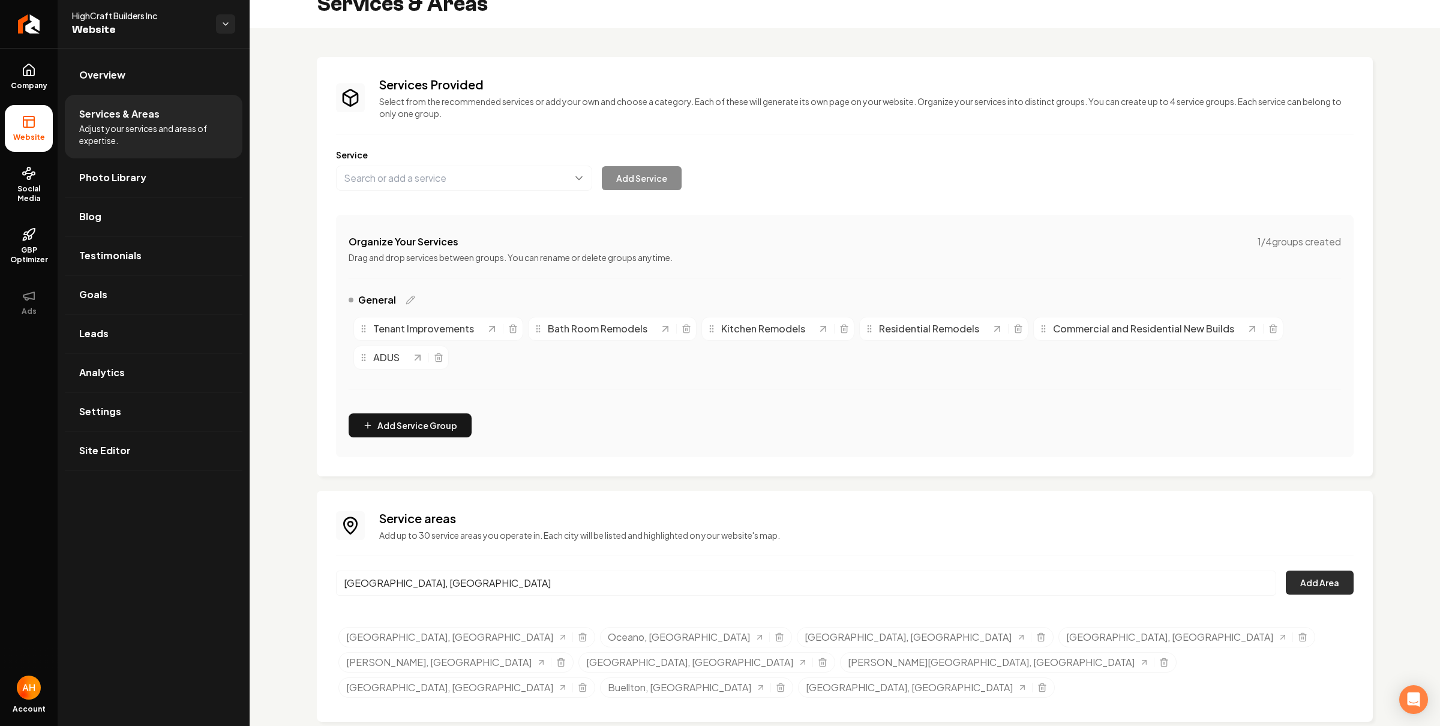
click at [1330, 582] on button "Add Area" at bounding box center [1320, 583] width 68 height 24
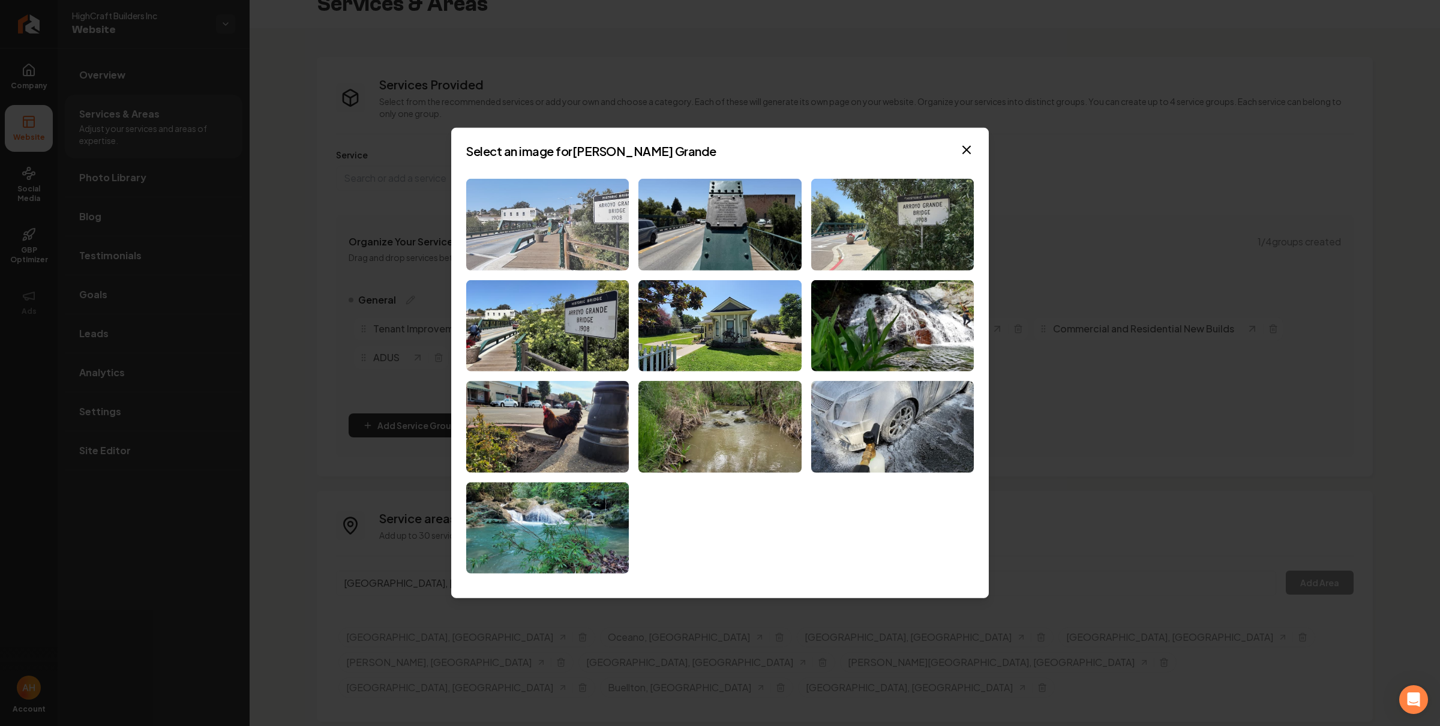
click at [594, 220] on img at bounding box center [547, 225] width 163 height 92
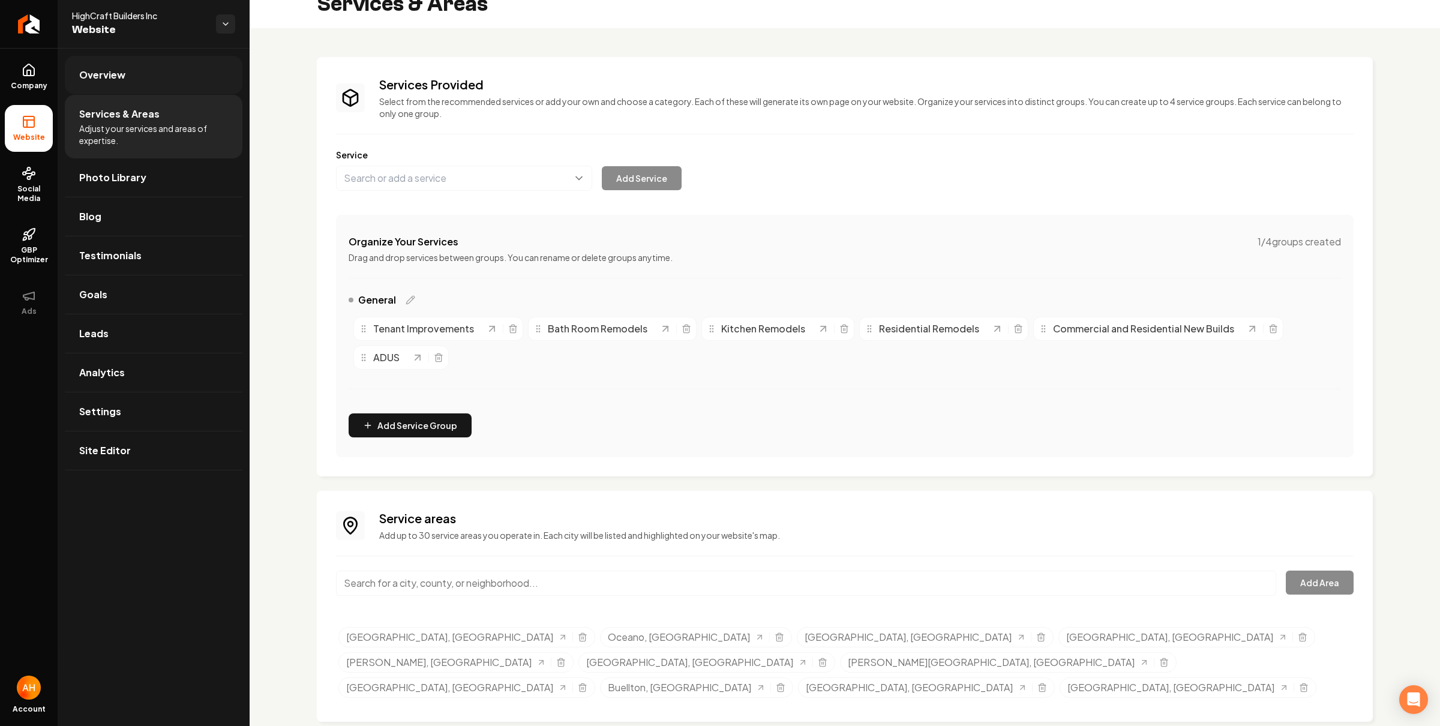
click at [136, 73] on link "Overview" at bounding box center [154, 75] width 178 height 38
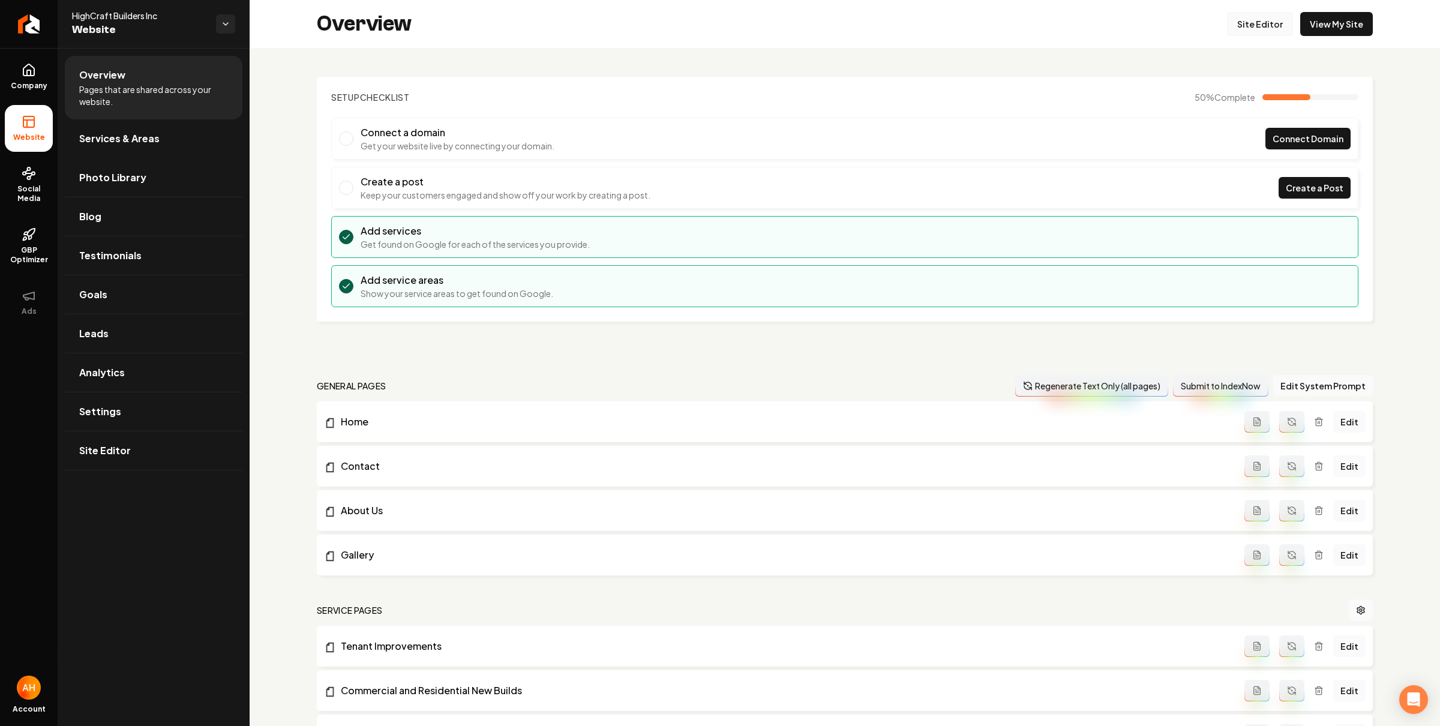
click at [1257, 23] on link "Site Editor" at bounding box center [1260, 24] width 66 height 24
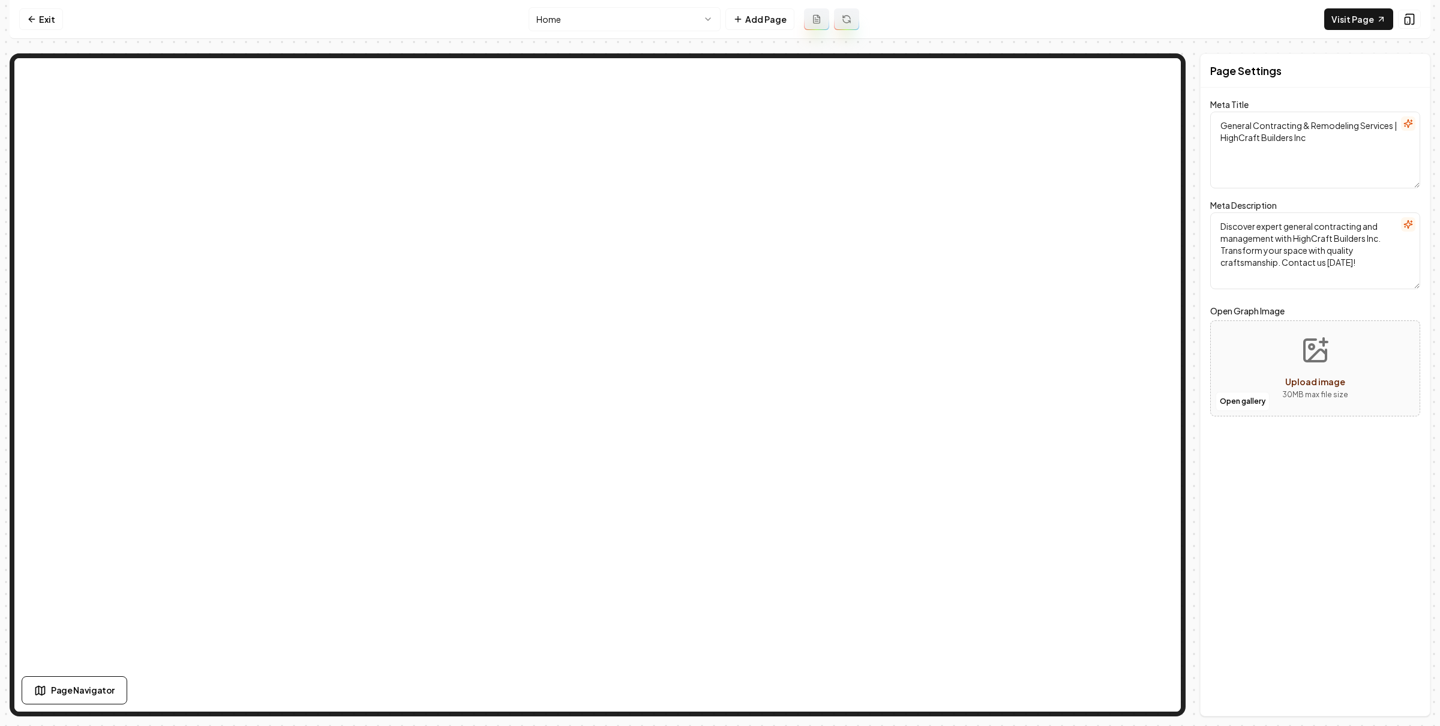
click at [583, 14] on html "Computer Required This feature is only available on a computer. Please switch t…" at bounding box center [720, 363] width 1440 height 726
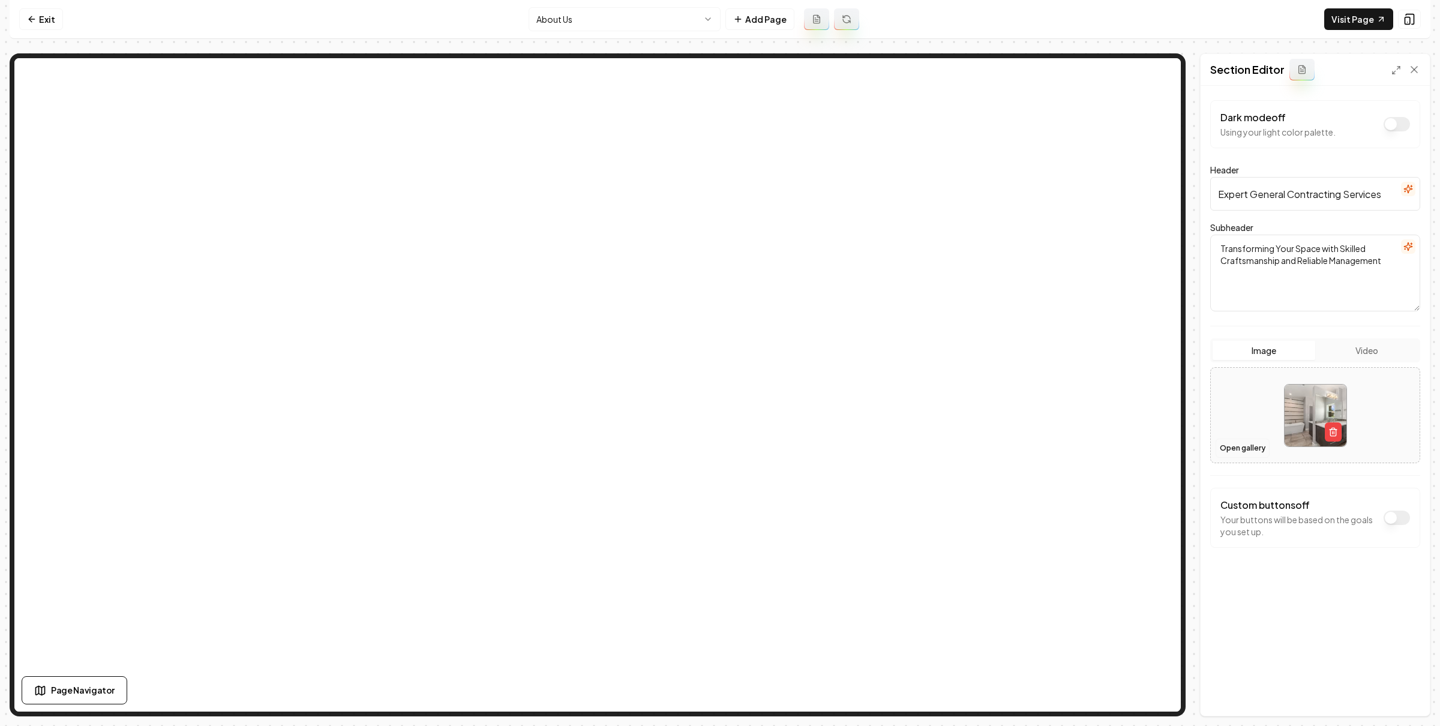
click at [1258, 456] on button "Open gallery" at bounding box center [1243, 448] width 54 height 19
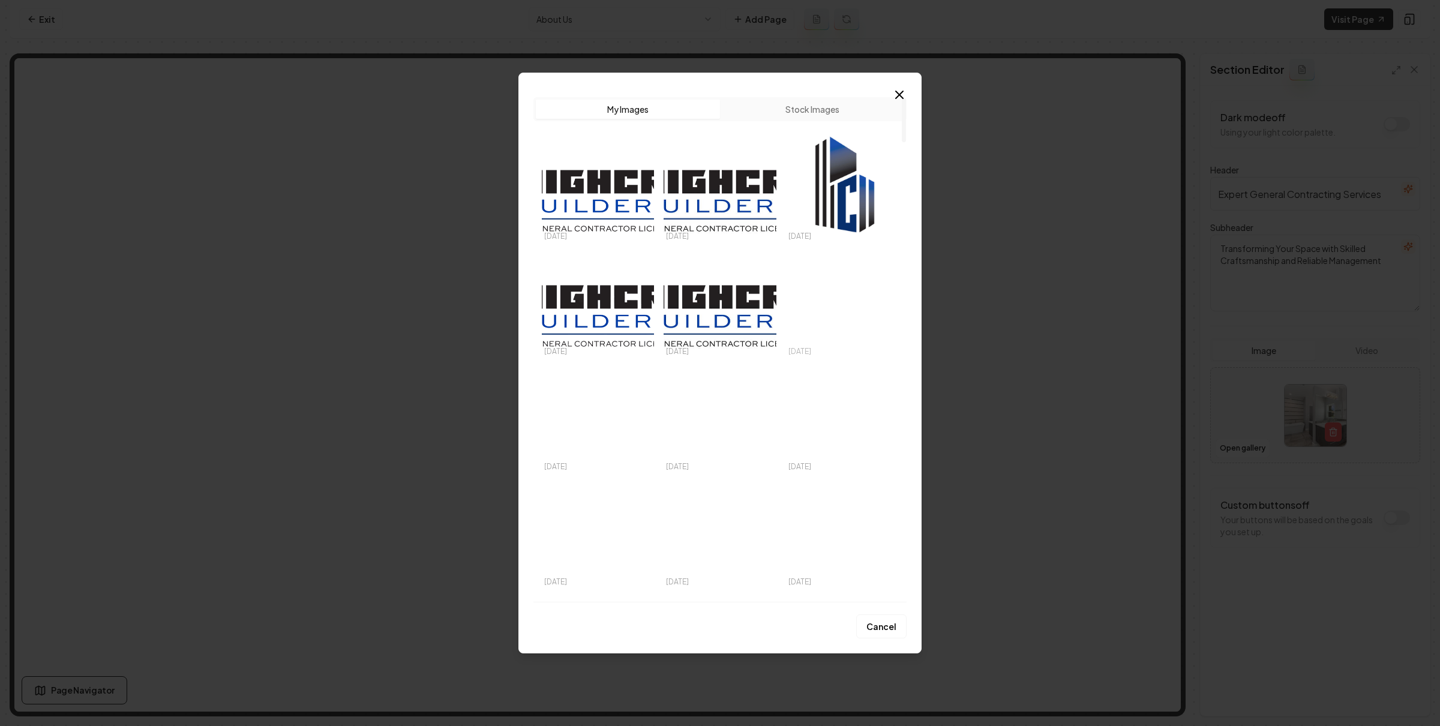
scroll to position [224, 0]
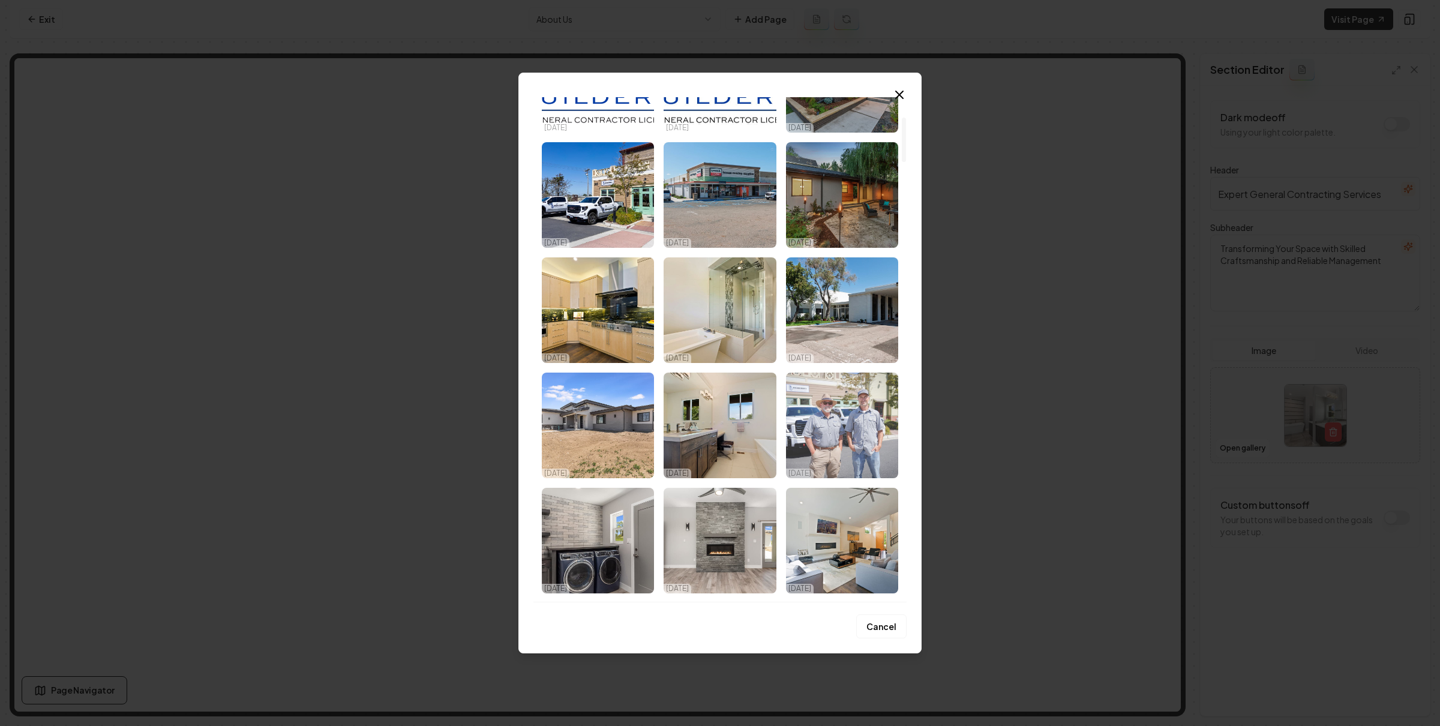
click at [847, 402] on img "Select image image_68d180ce5c7cd75eb88b9f7a.jpg" at bounding box center [842, 426] width 112 height 106
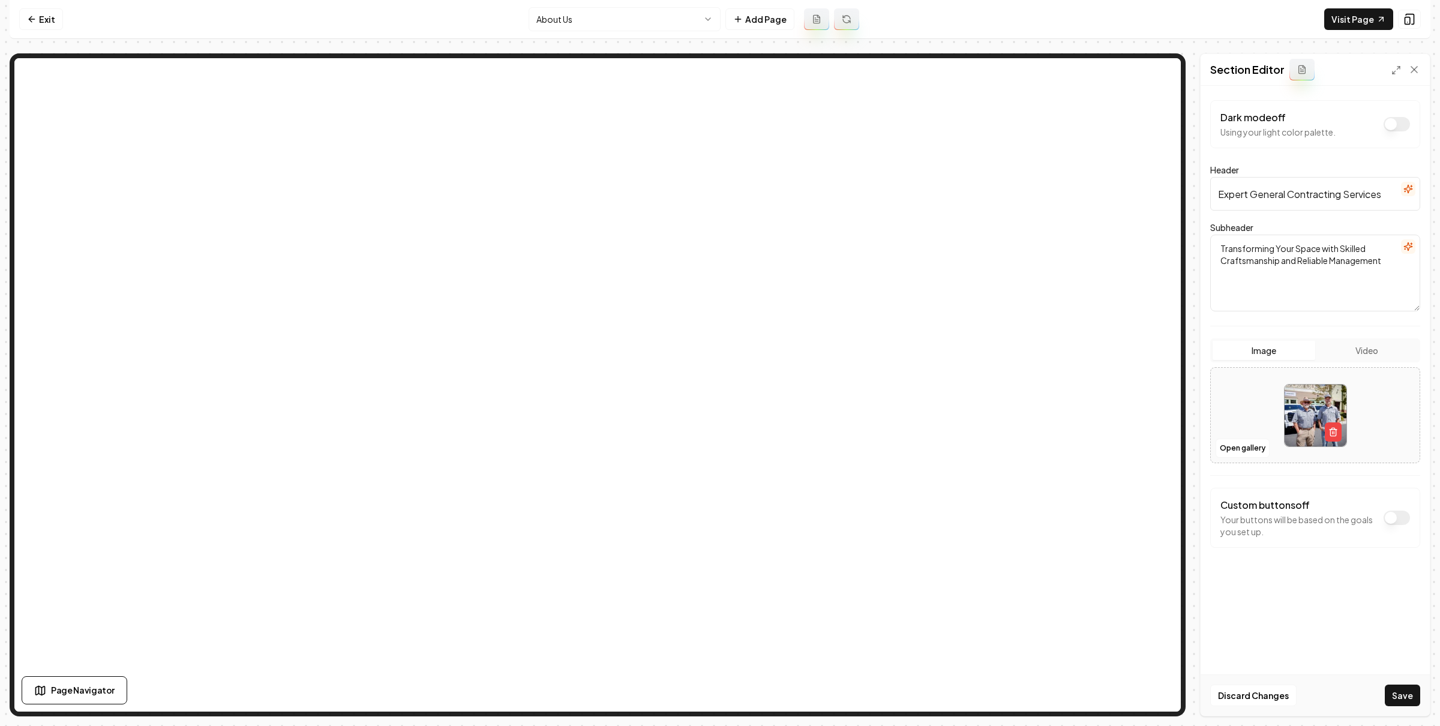
click at [1404, 704] on button "Save" at bounding box center [1402, 696] width 35 height 22
click at [610, 7] on html "Computer Required This feature is only available on a computer. Please switch t…" at bounding box center [720, 363] width 1440 height 726
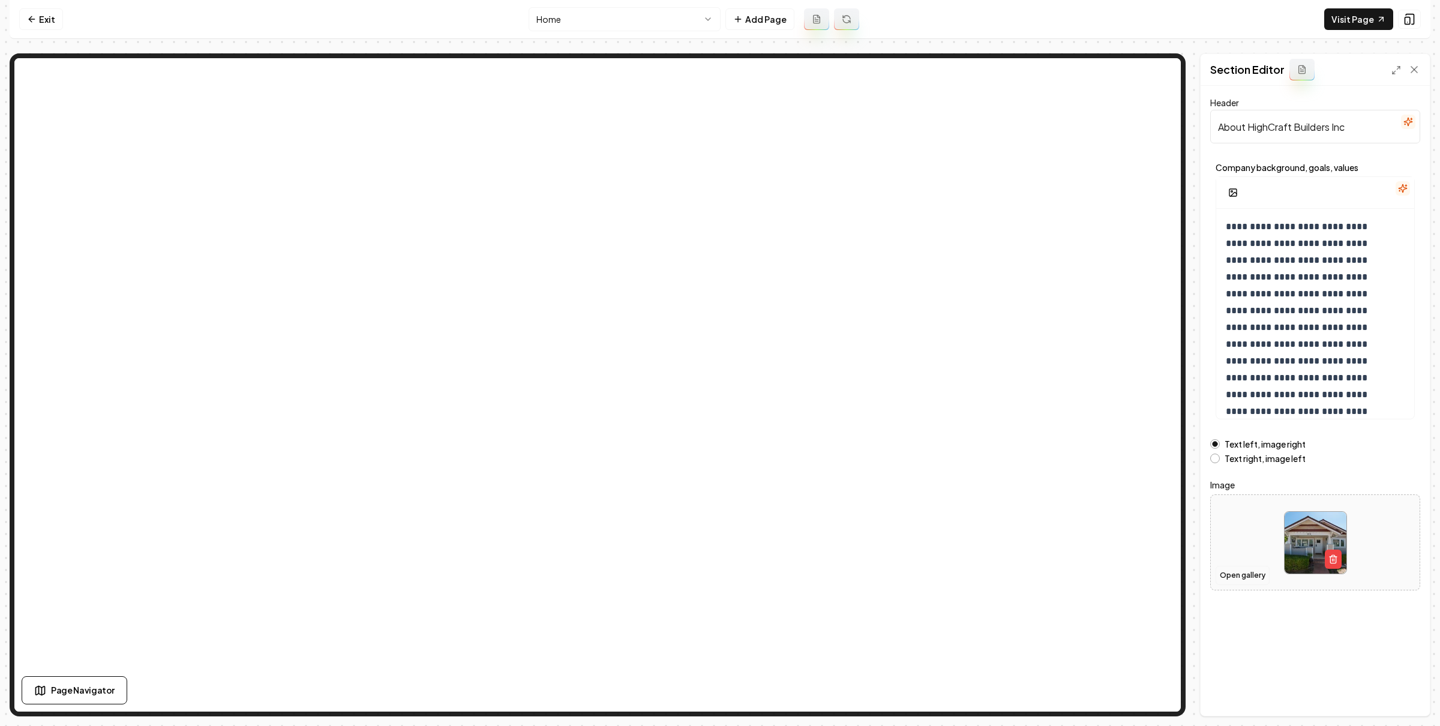
click at [1233, 585] on button "Open gallery" at bounding box center [1243, 575] width 54 height 19
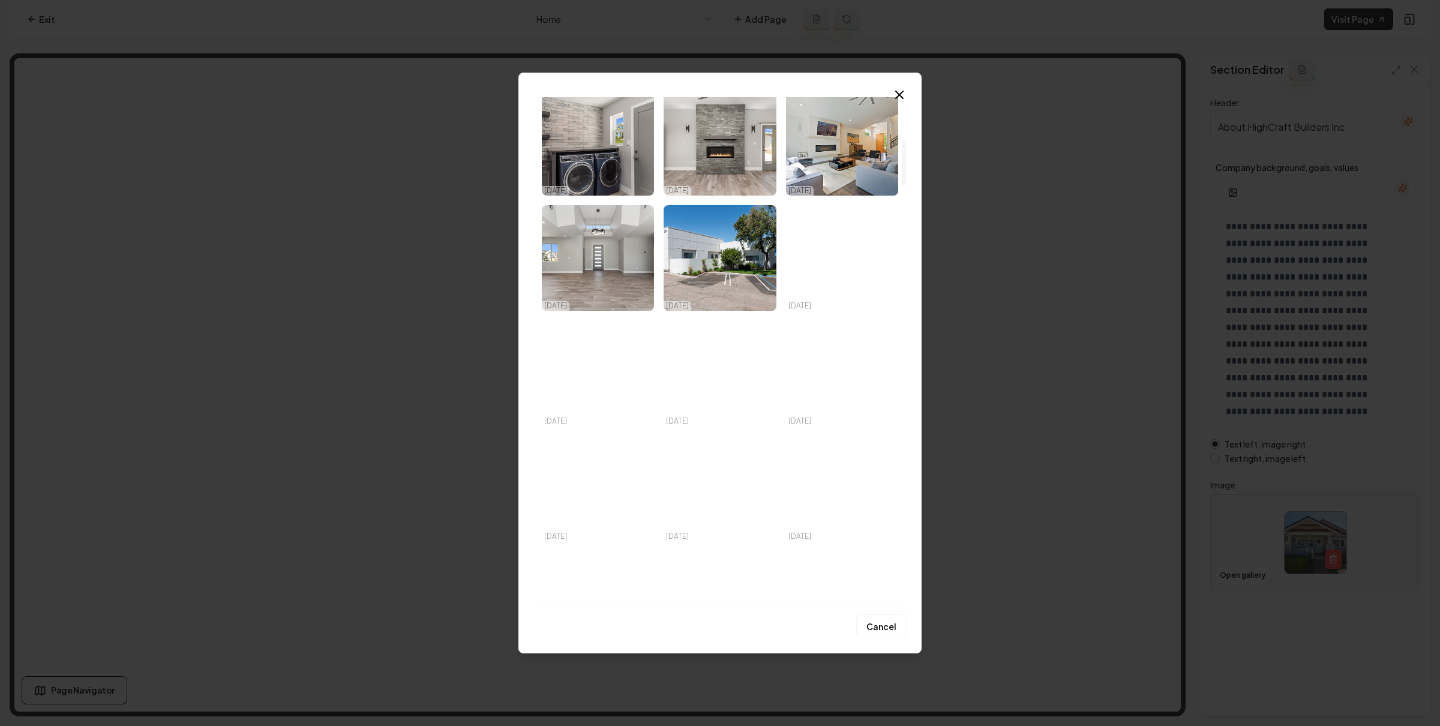
scroll to position [406, 0]
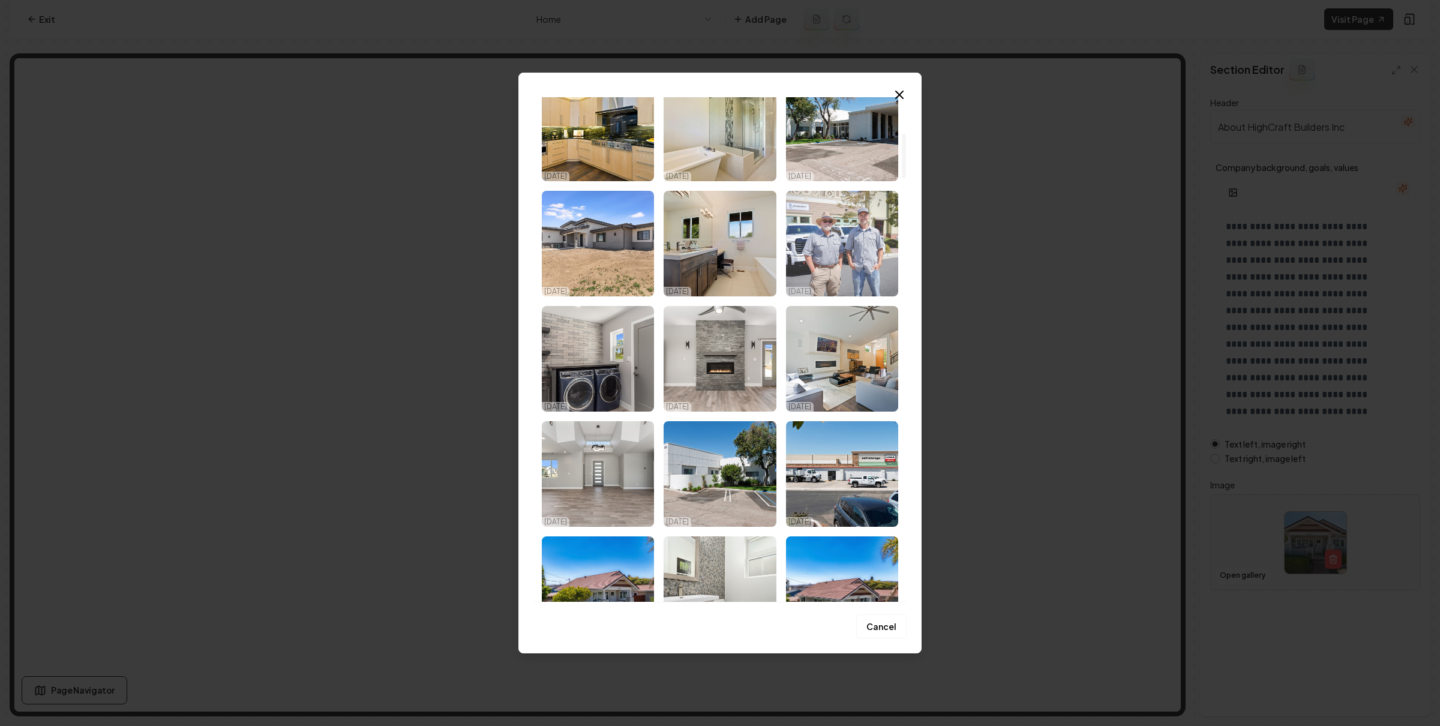
click at [849, 226] on img "Select image image_68d180ce5c7cd75eb88b9f7a.jpg" at bounding box center [842, 244] width 112 height 106
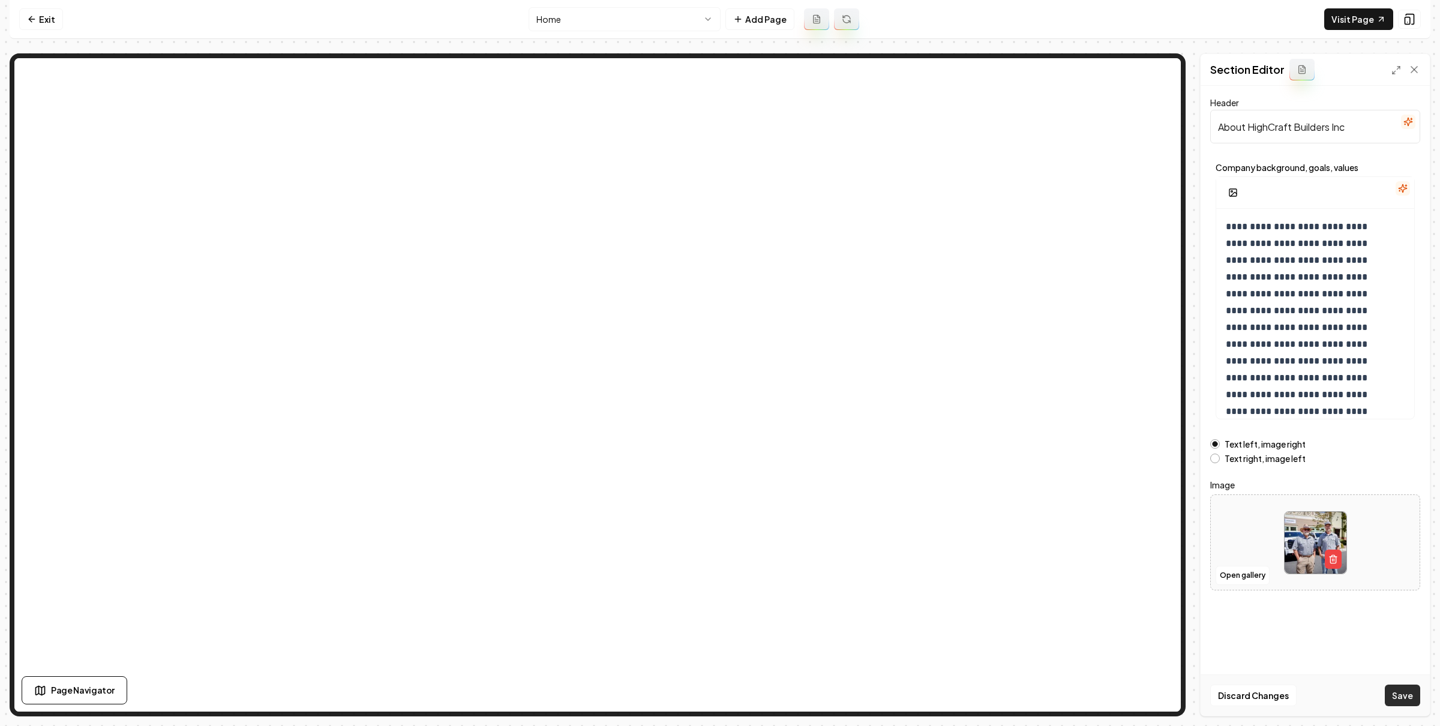
click at [1403, 693] on button "Save" at bounding box center [1402, 696] width 35 height 22
click at [48, 16] on link "Exit" at bounding box center [41, 19] width 44 height 22
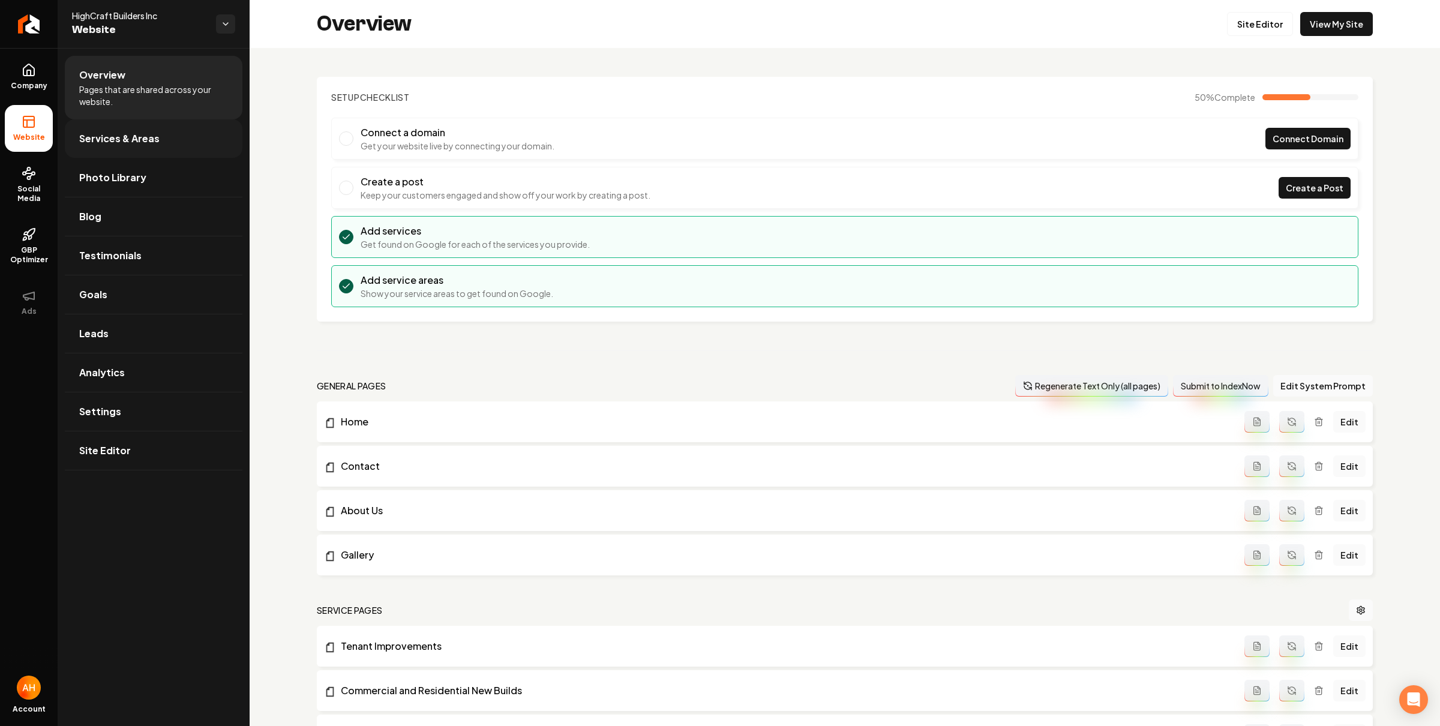
click at [169, 143] on link "Services & Areas" at bounding box center [154, 138] width 178 height 38
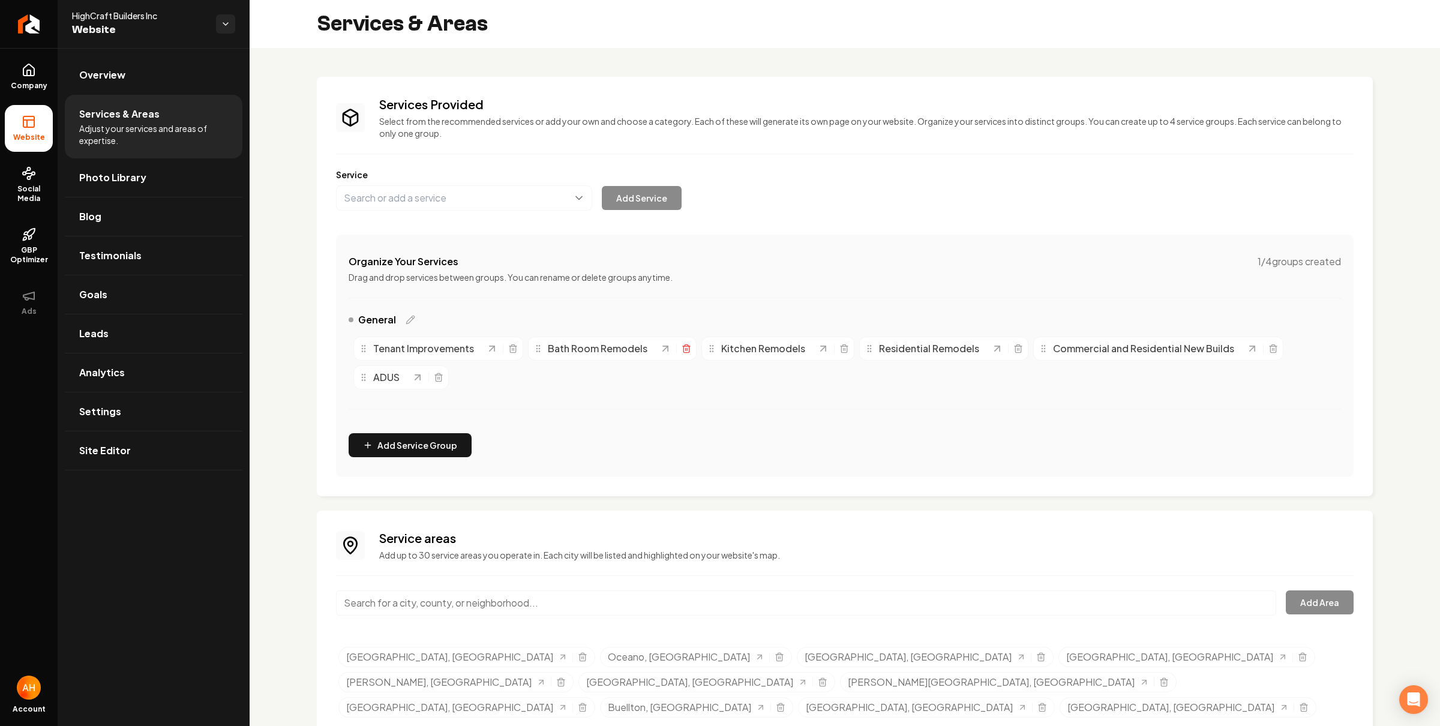
click at [682, 350] on icon "Main content area" at bounding box center [687, 349] width 10 height 10
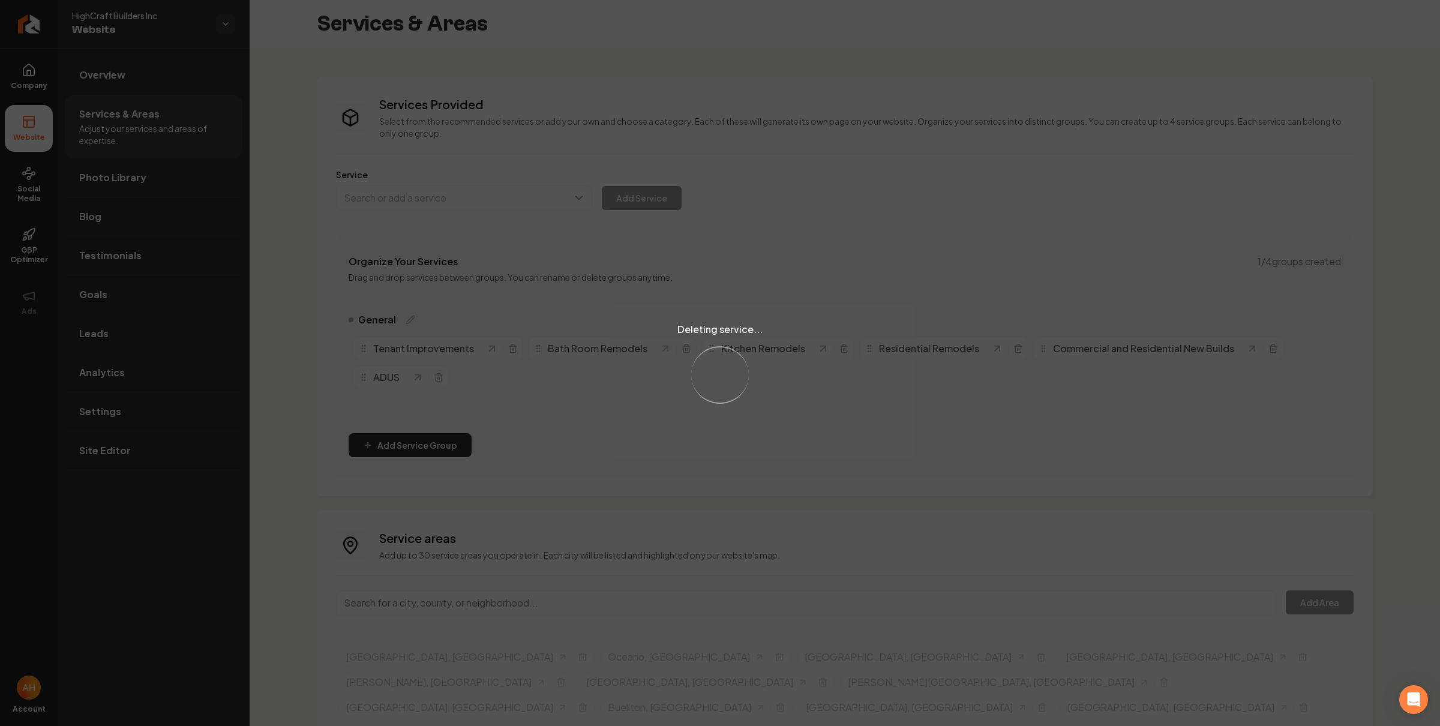
click at [471, 201] on div "Deleting service... Loading..." at bounding box center [720, 363] width 1440 height 726
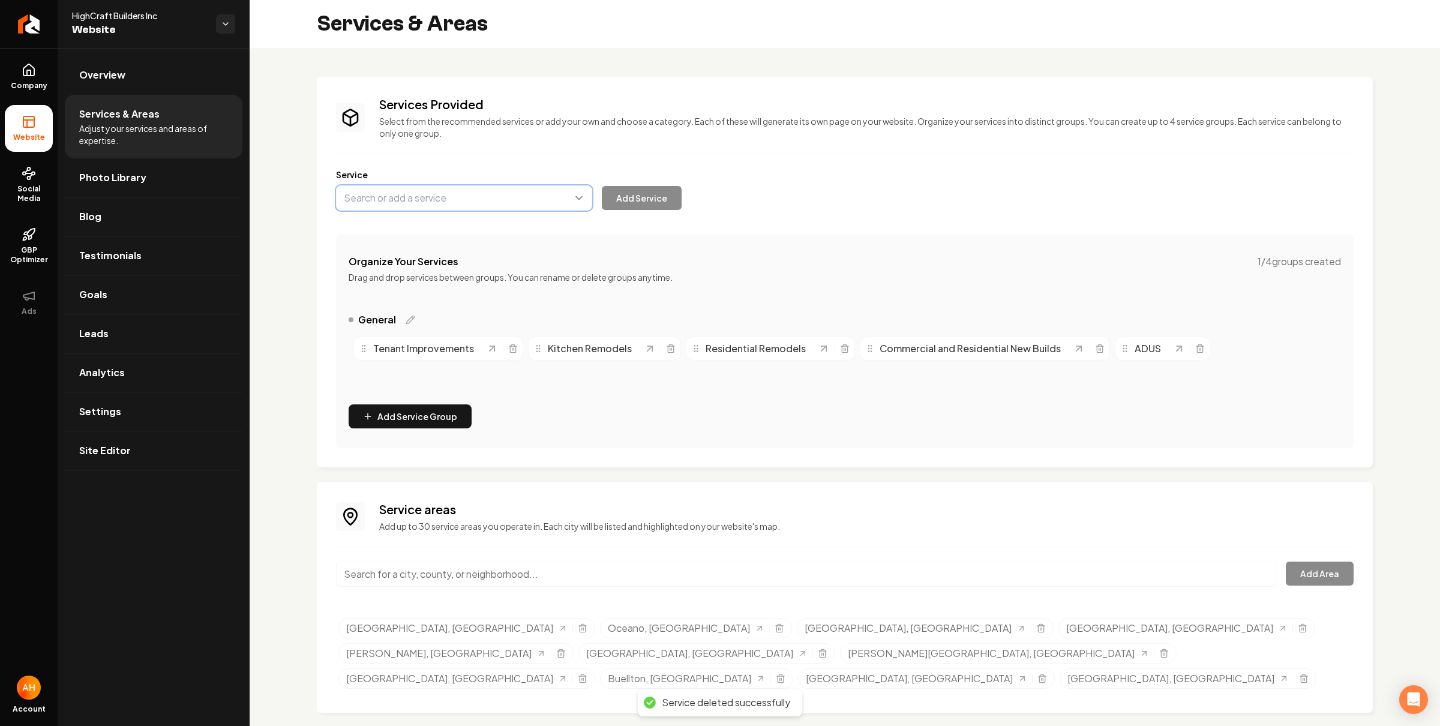
click at [463, 202] on button "Main content area" at bounding box center [464, 197] width 256 height 25
type input "Bathroom Remodels"
click at [634, 190] on button "Add Service" at bounding box center [642, 198] width 80 height 24
click at [134, 70] on link "Overview" at bounding box center [154, 75] width 178 height 38
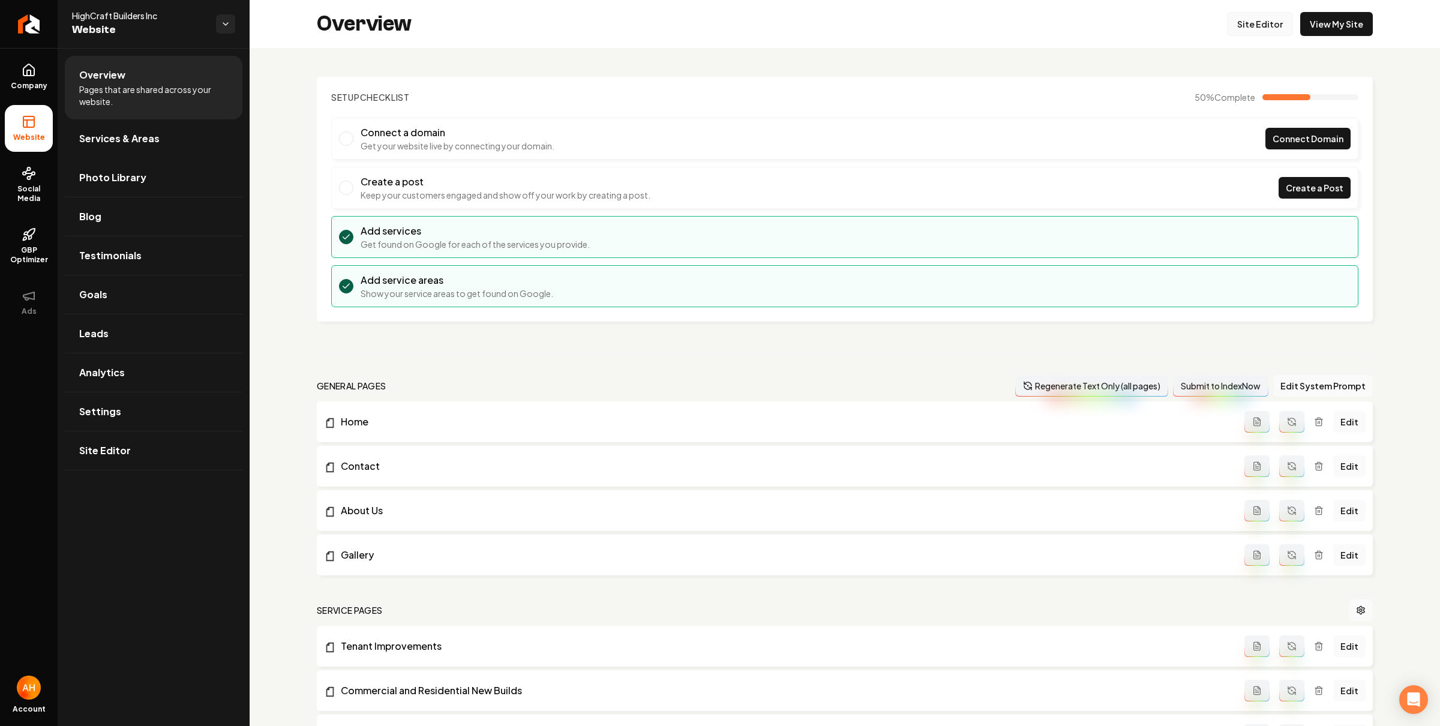
click at [1236, 25] on link "Site Editor" at bounding box center [1260, 24] width 66 height 24
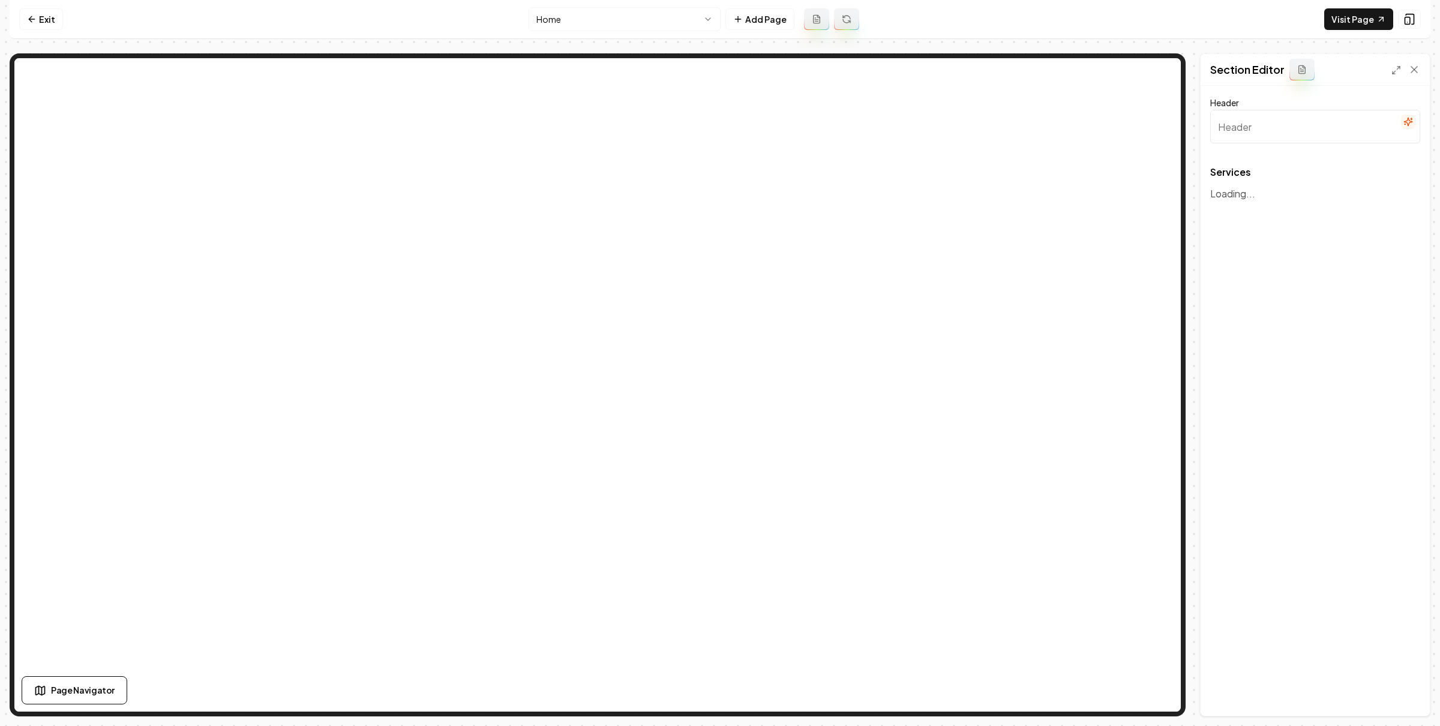
click at [286, 13] on nav "Exit Home Add Page Visit Page" at bounding box center [720, 19] width 1421 height 39
type input "Our Expert Contracting Services"
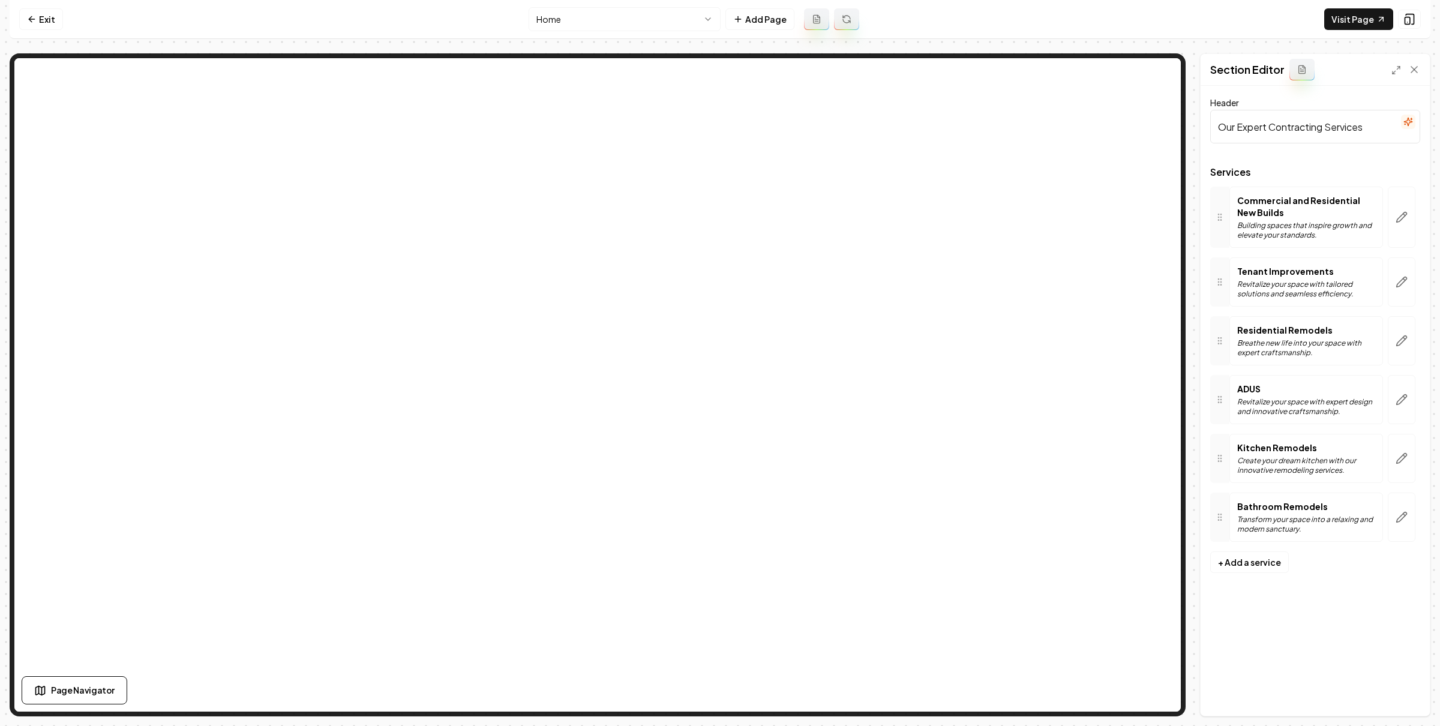
click at [1403, 509] on button "button" at bounding box center [1402, 517] width 28 height 49
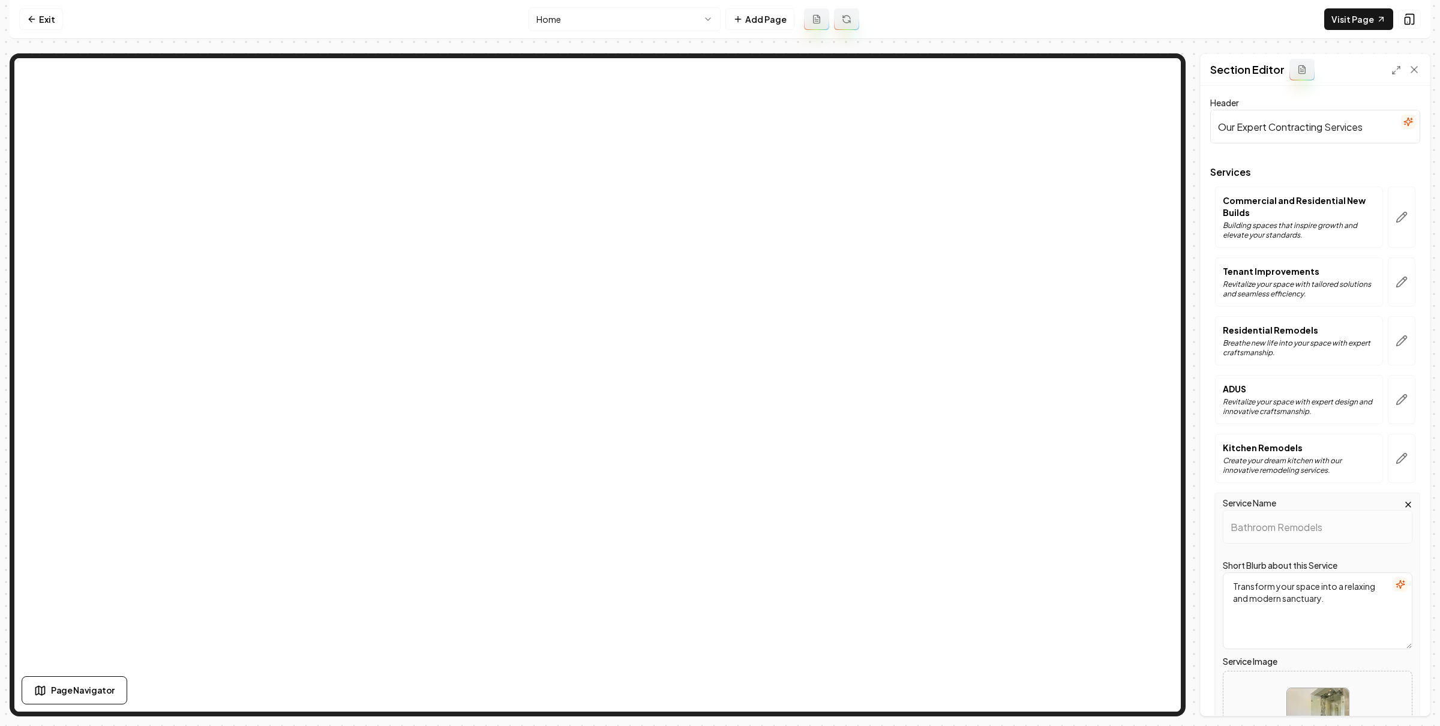
click at [665, 20] on html "Computer Required This feature is only available on a computer. Please switch t…" at bounding box center [720, 363] width 1440 height 726
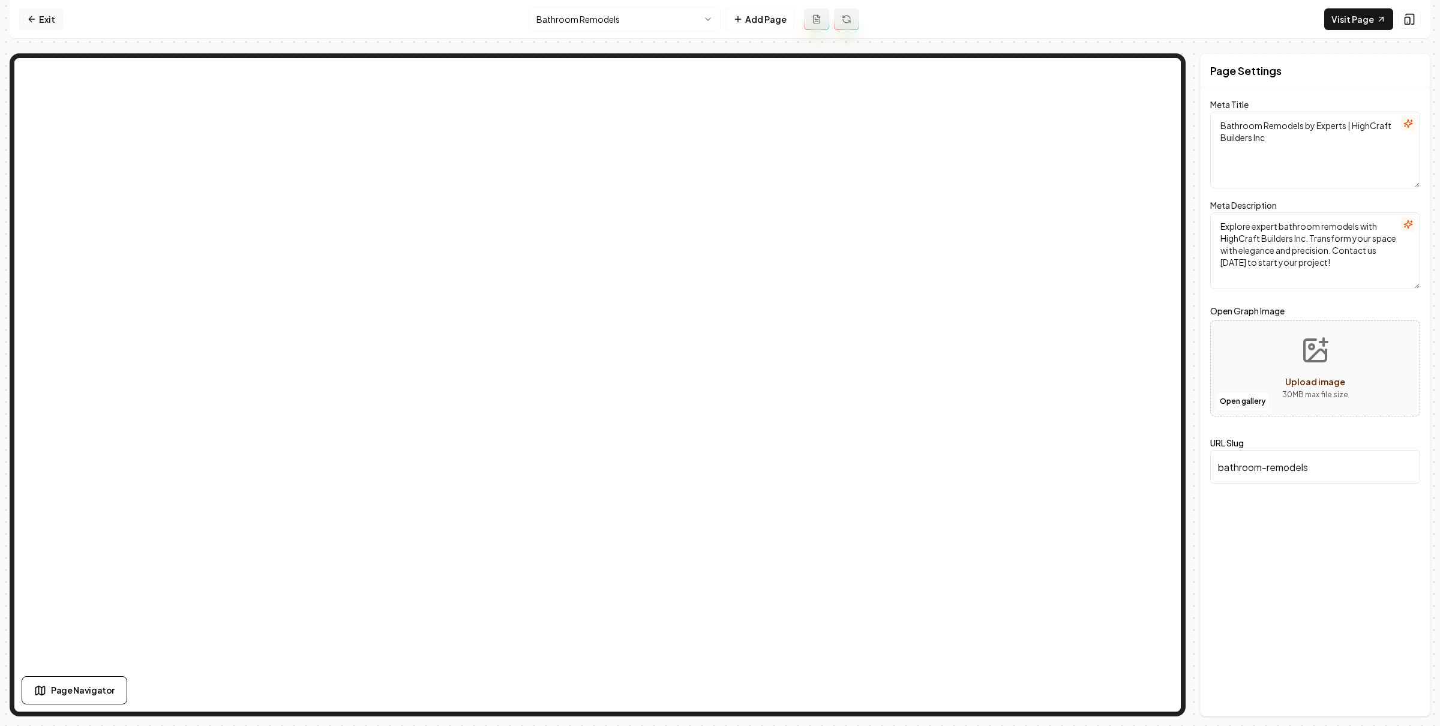
click at [54, 22] on link "Exit" at bounding box center [41, 19] width 44 height 22
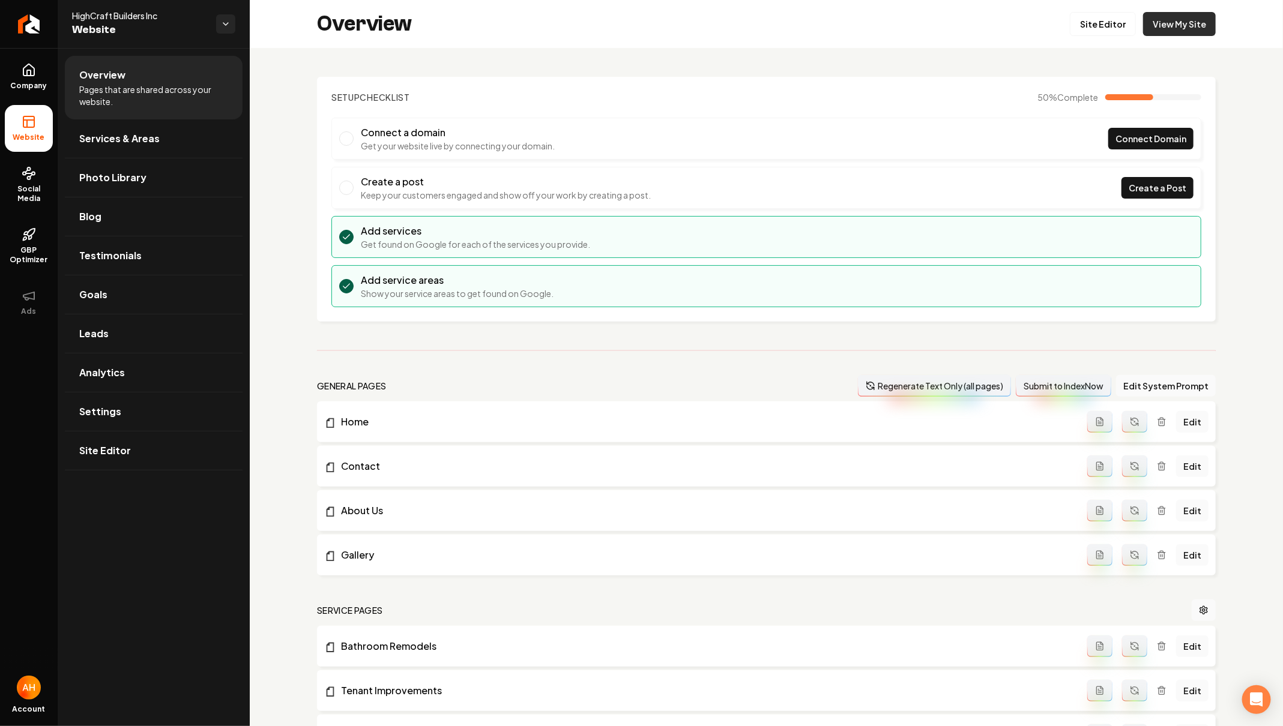
click at [1186, 12] on link "View My Site" at bounding box center [1179, 24] width 73 height 24
click at [32, 160] on link "Social Media" at bounding box center [29, 185] width 48 height 56
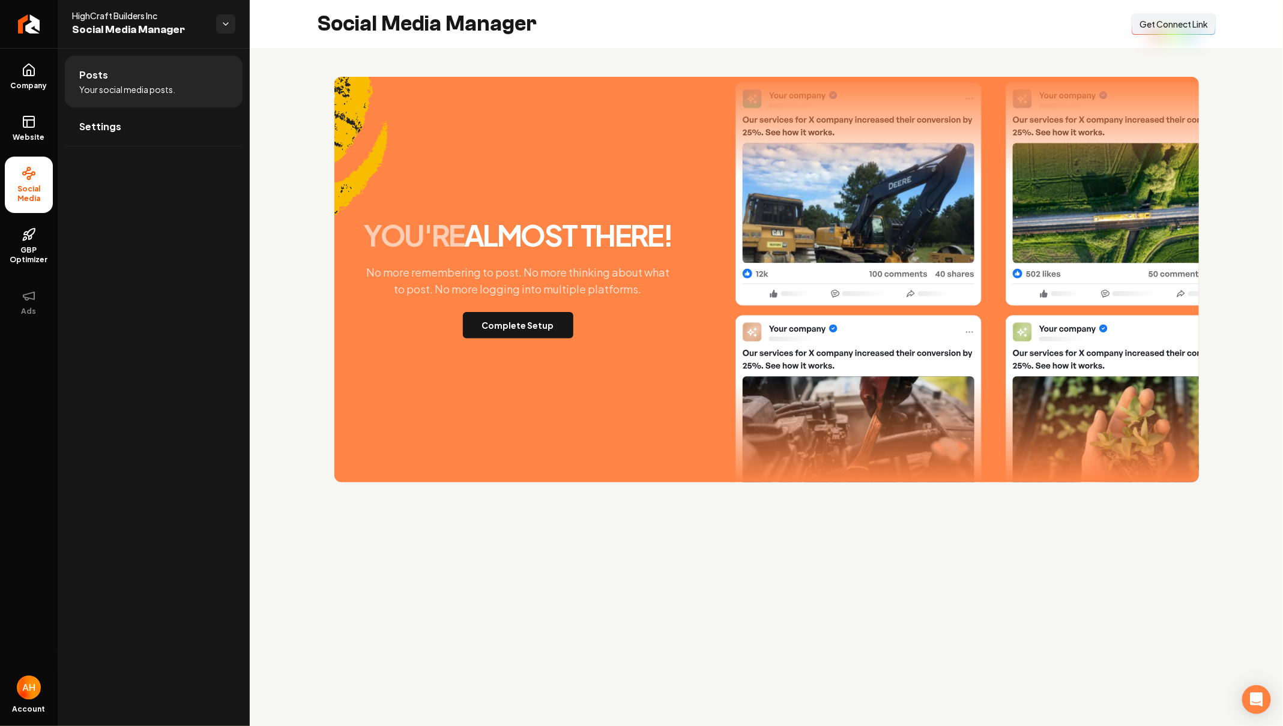
click at [1182, 22] on span "Get Connect Link" at bounding box center [1173, 24] width 68 height 12
click at [41, 117] on link "Website" at bounding box center [29, 128] width 48 height 47
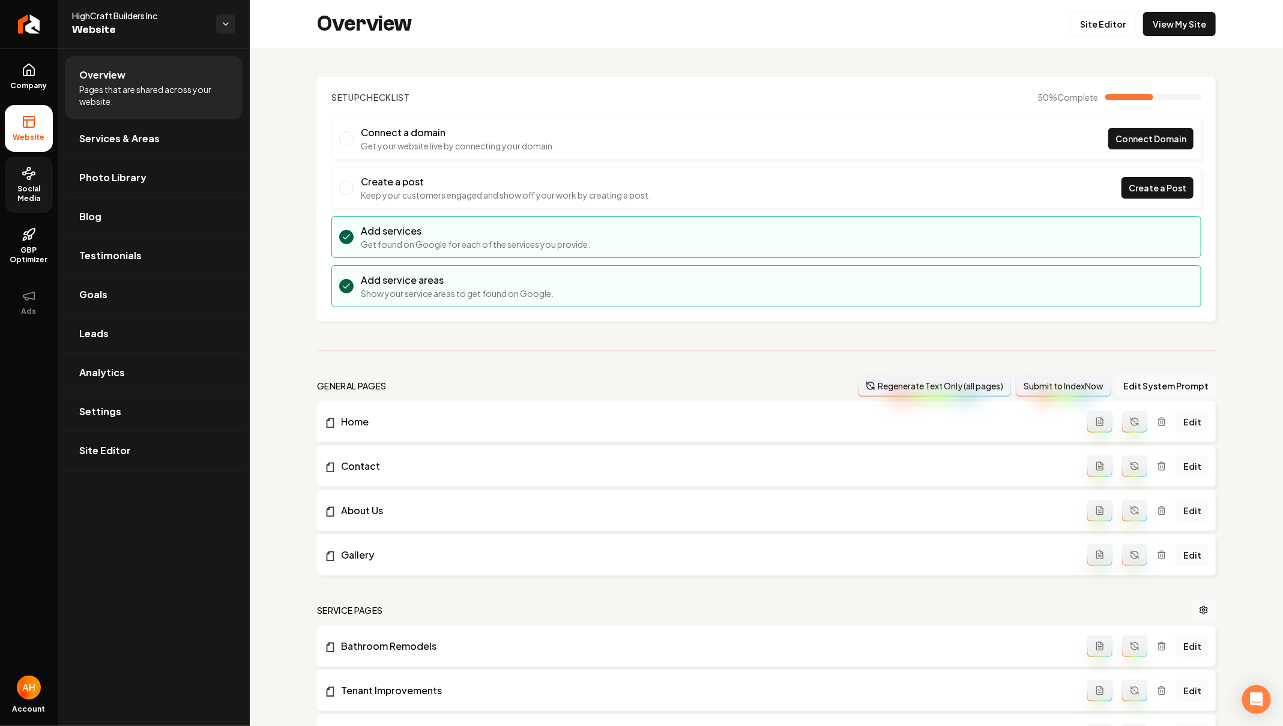
scroll to position [337, 0]
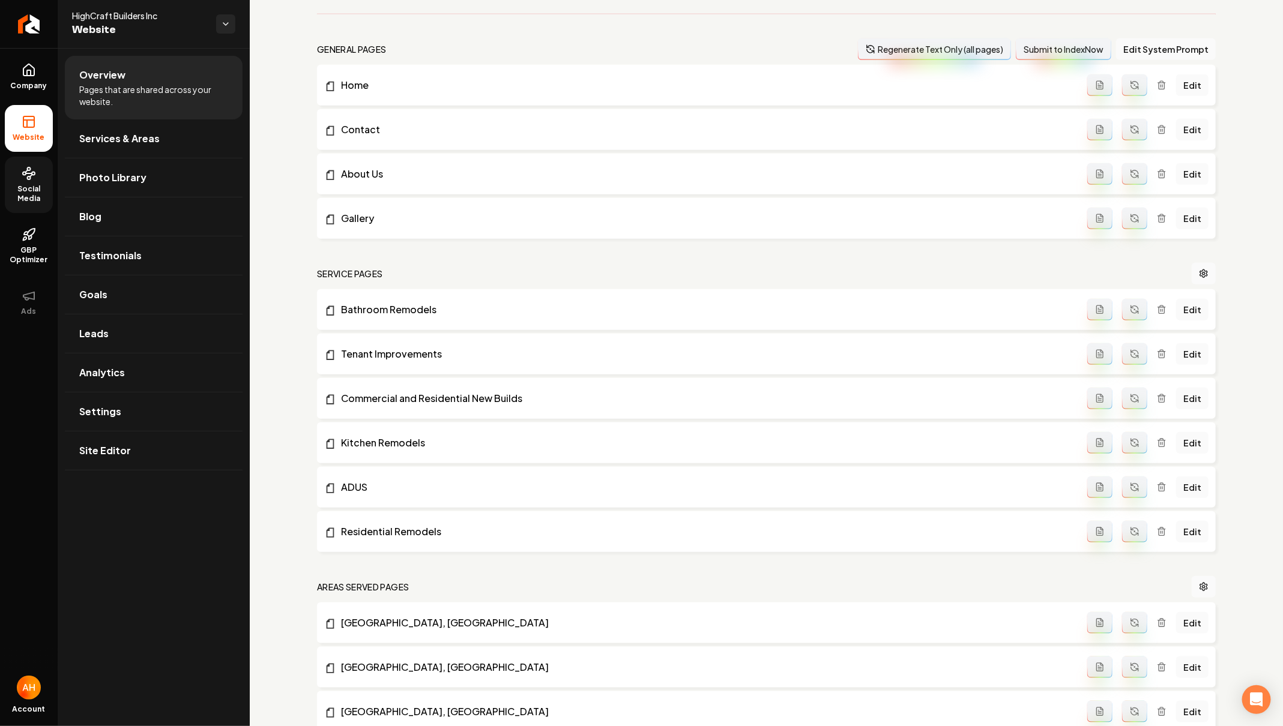
click at [1122, 445] on button "Main content area" at bounding box center [1134, 443] width 25 height 22
